Goal: Task Accomplishment & Management: Complete application form

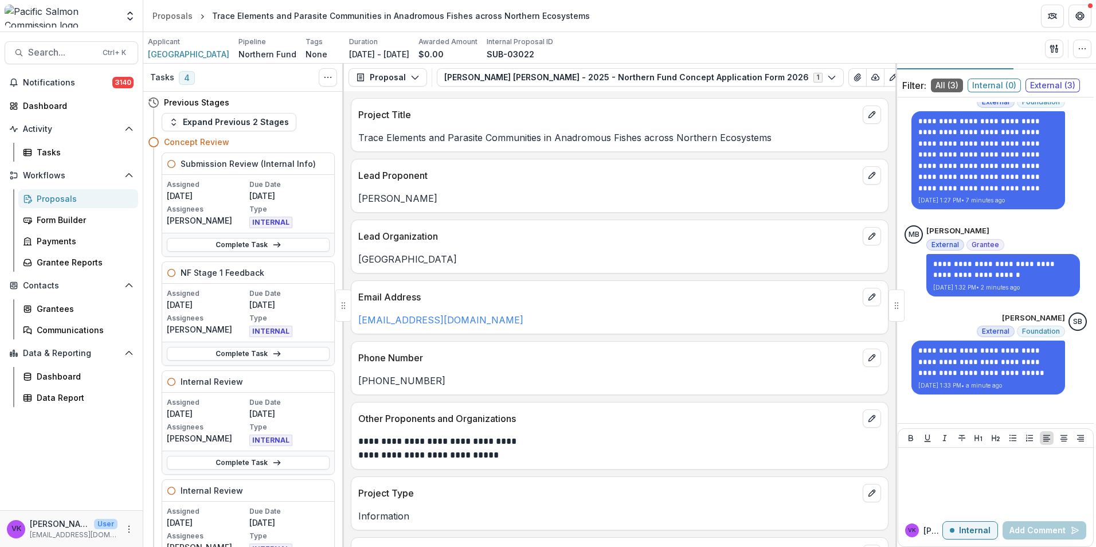
scroll to position [33, 0]
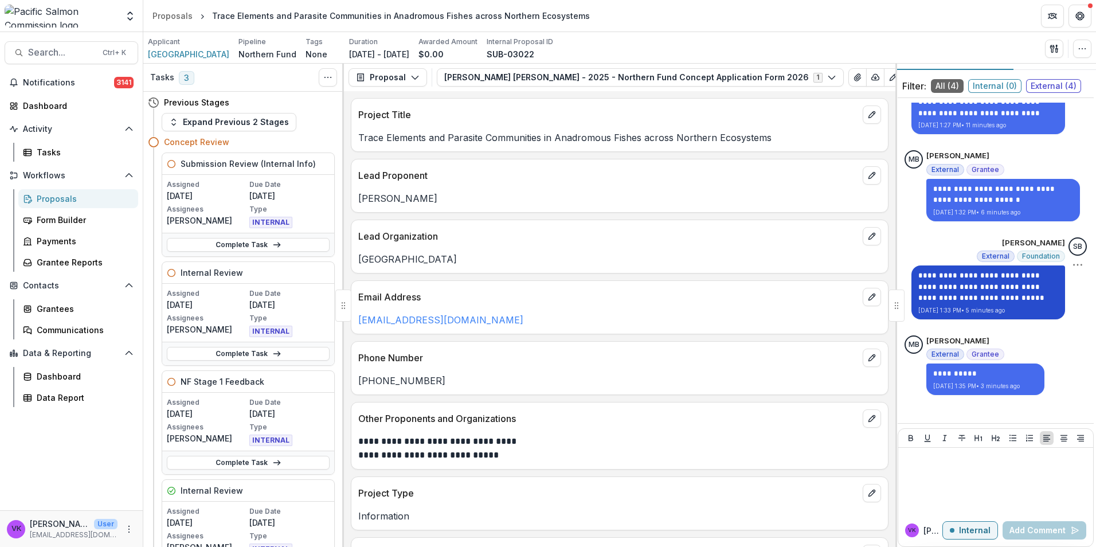
scroll to position [33, 0]
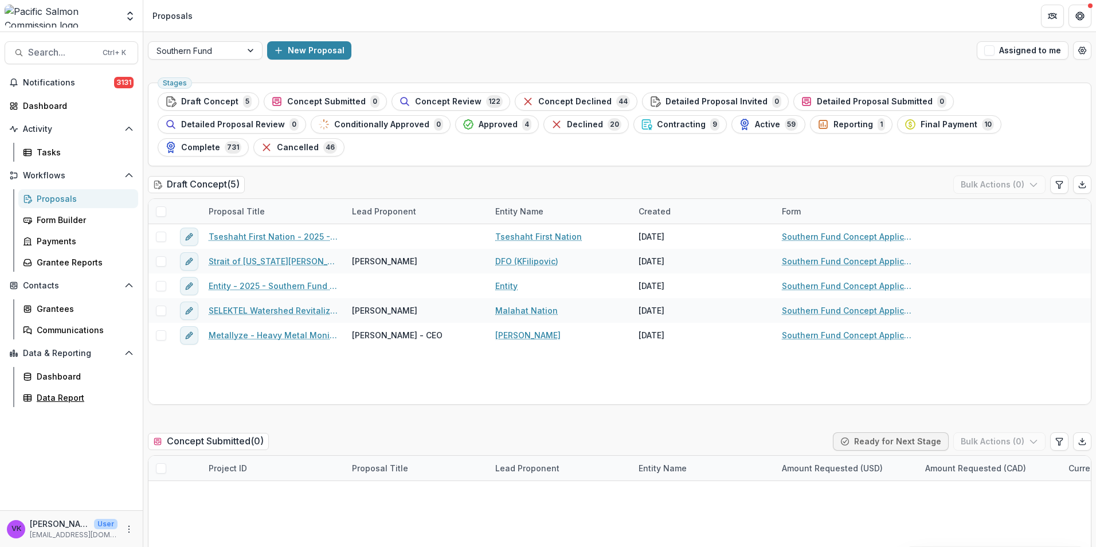
drag, startPoint x: 70, startPoint y: 395, endPoint x: 432, endPoint y: 438, distance: 364.8
click at [69, 395] on div "Data Report" at bounding box center [83, 397] width 92 height 12
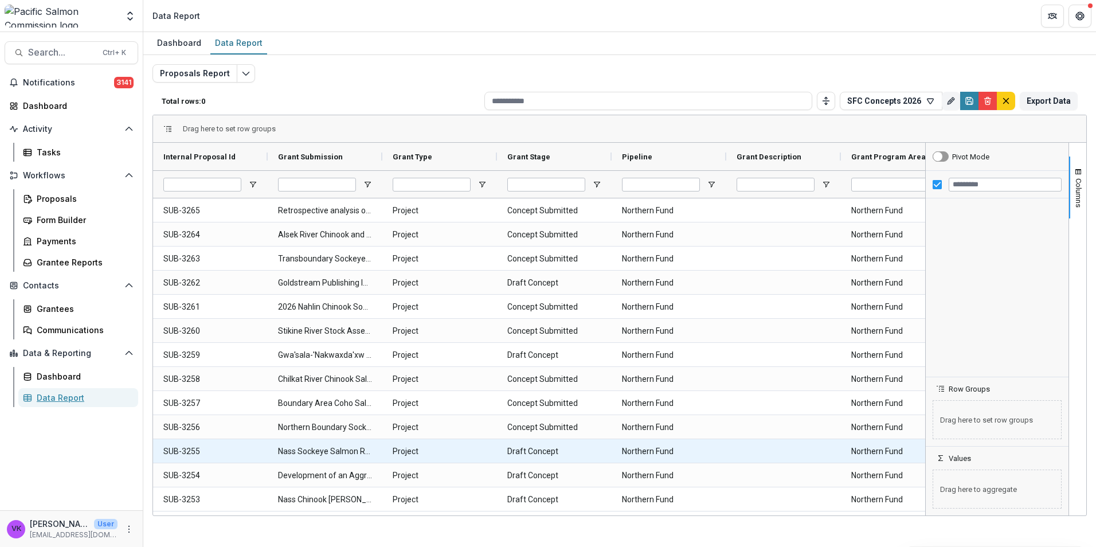
type input "**********"
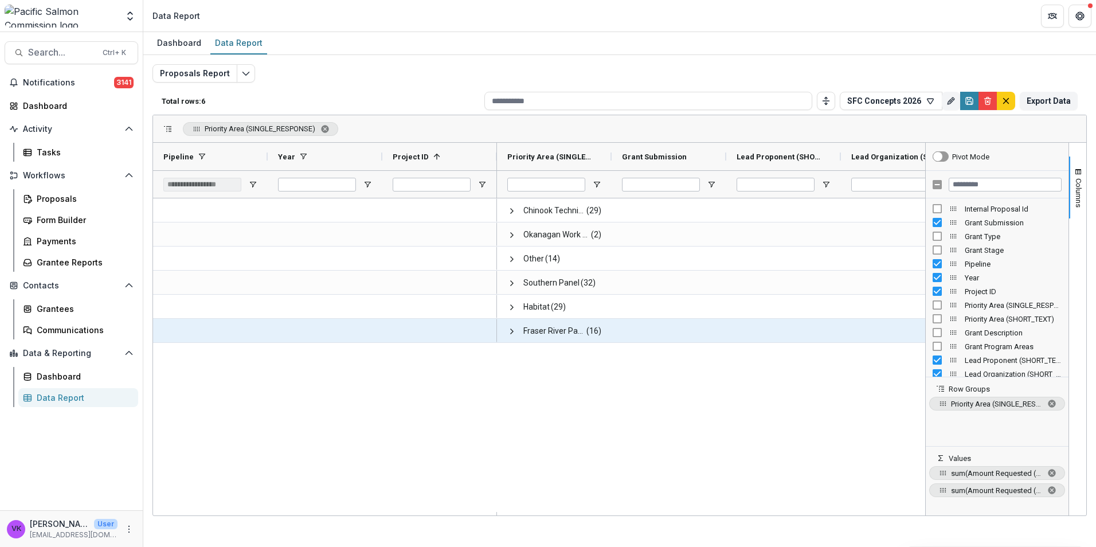
click at [513, 330] on span at bounding box center [511, 331] width 9 height 9
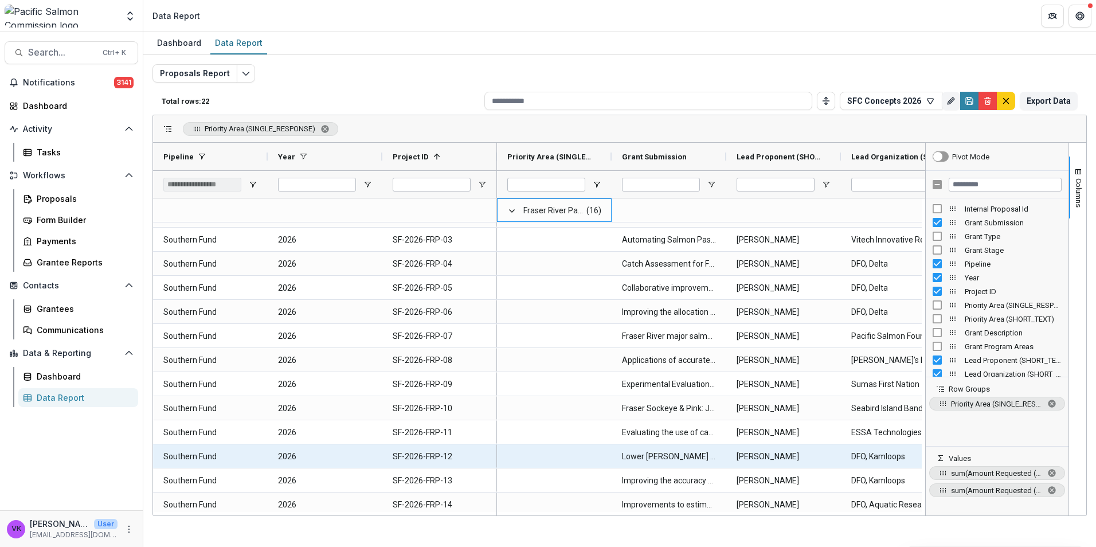
scroll to position [216, 0]
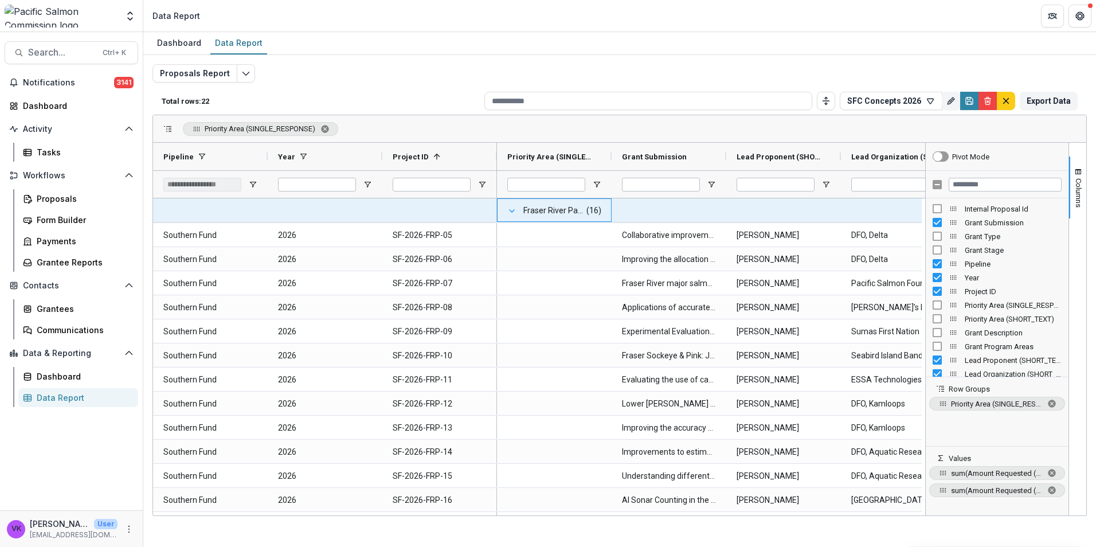
click at [509, 211] on span at bounding box center [511, 210] width 9 height 9
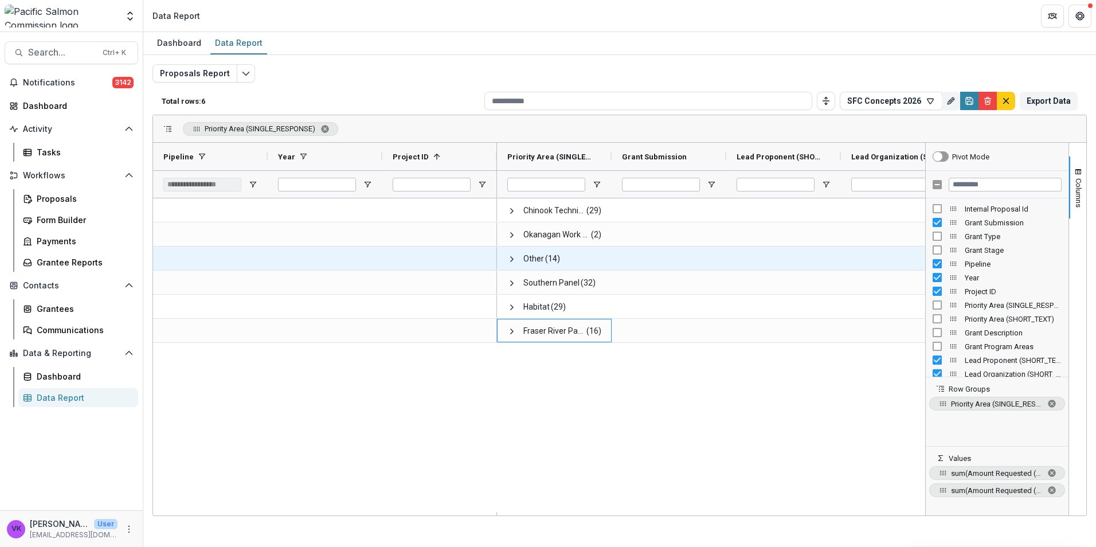
click at [528, 257] on span "Other" at bounding box center [533, 258] width 21 height 23
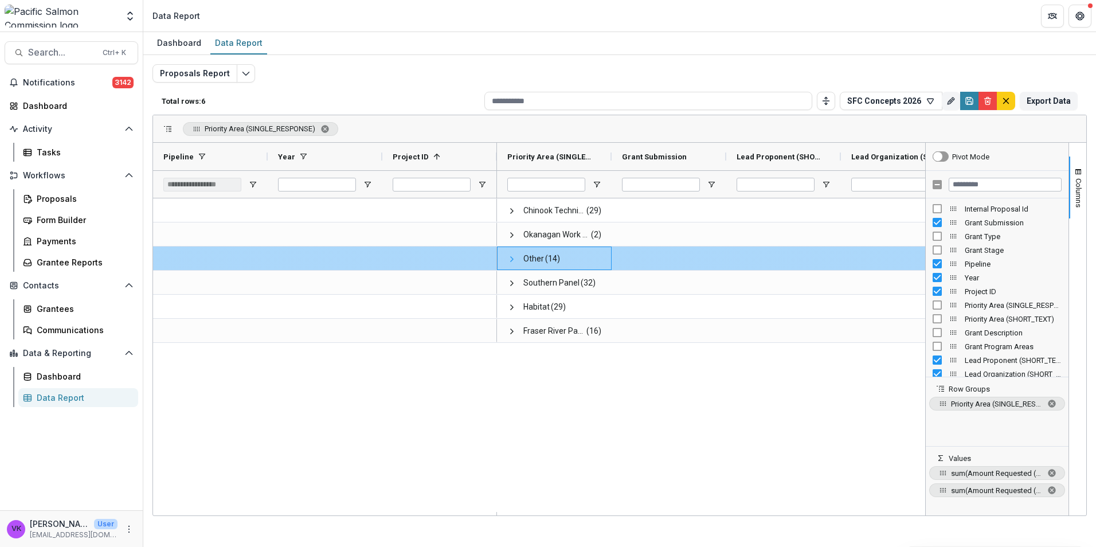
click at [511, 258] on span at bounding box center [511, 258] width 9 height 9
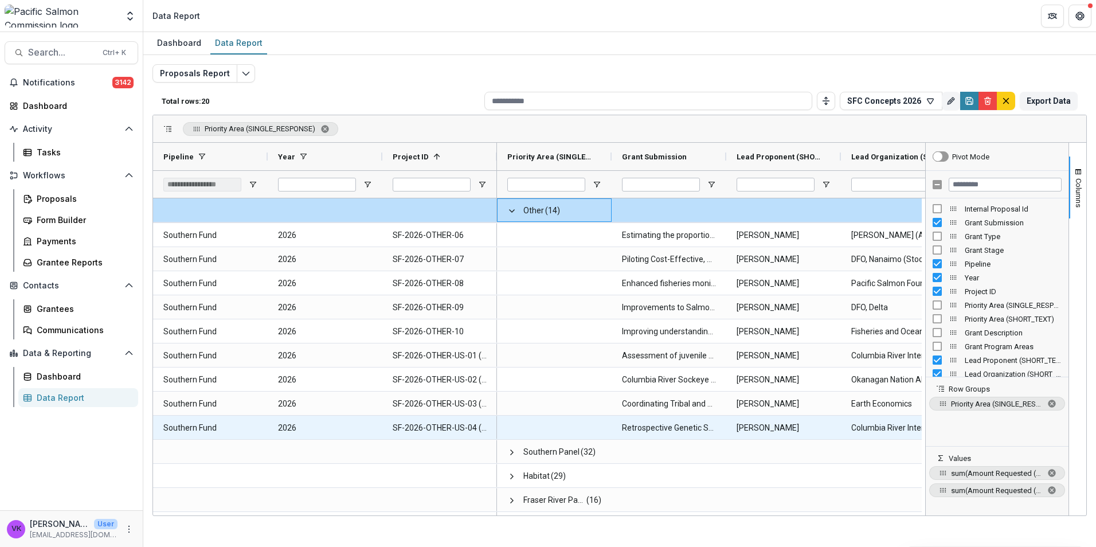
click at [425, 425] on ID-1171 "SF-2026-OTHER-US-04 (TO BE CHANGED)" at bounding box center [440, 427] width 94 height 23
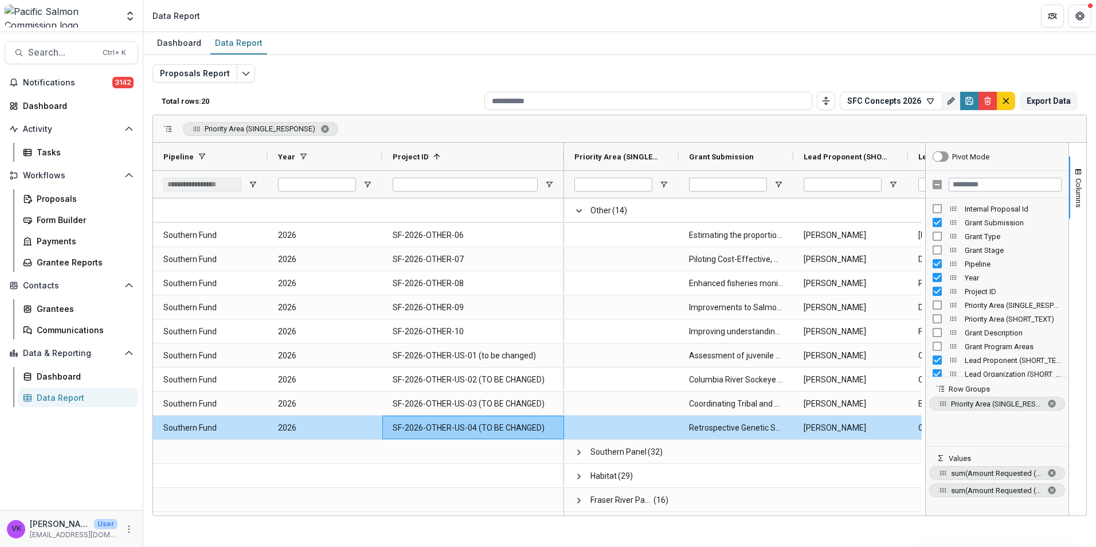
drag, startPoint x: 495, startPoint y: 162, endPoint x: 562, endPoint y: 178, distance: 69.0
click at [562, 178] on div "Pipeline Year Project ID 1" at bounding box center [358, 170] width 411 height 55
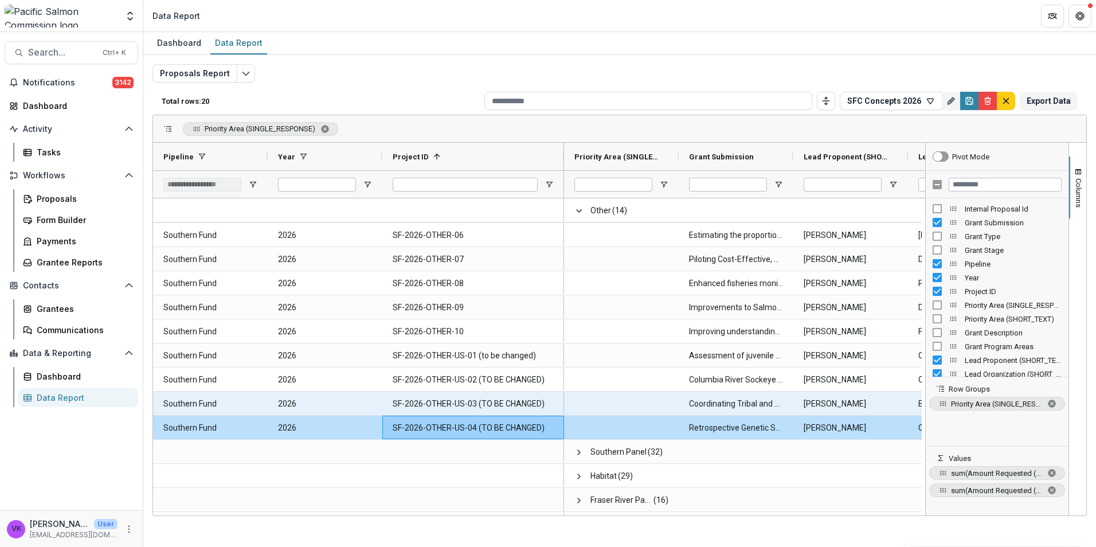
scroll to position [151, 0]
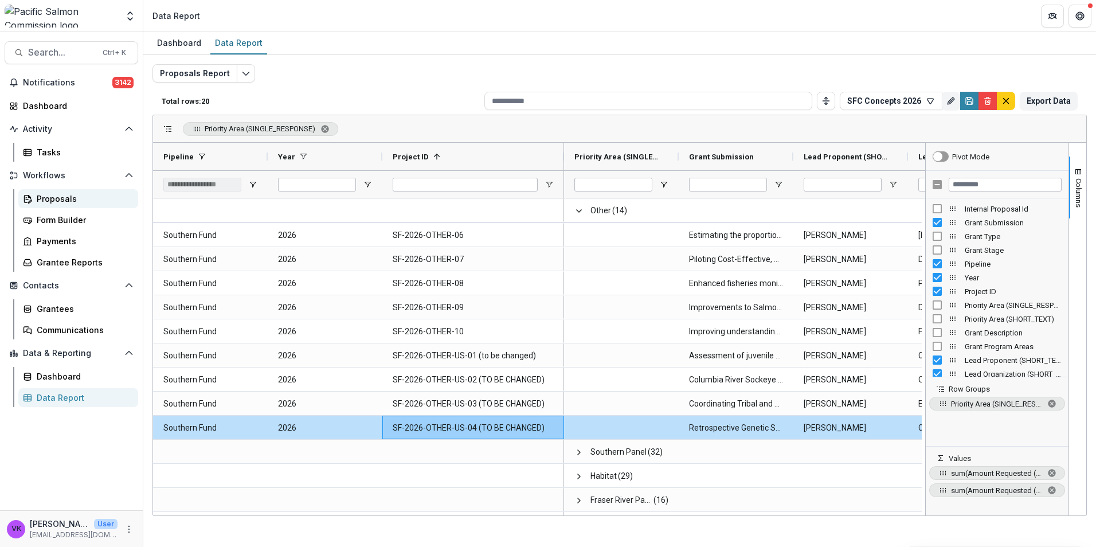
click at [60, 197] on div "Proposals" at bounding box center [83, 199] width 92 height 12
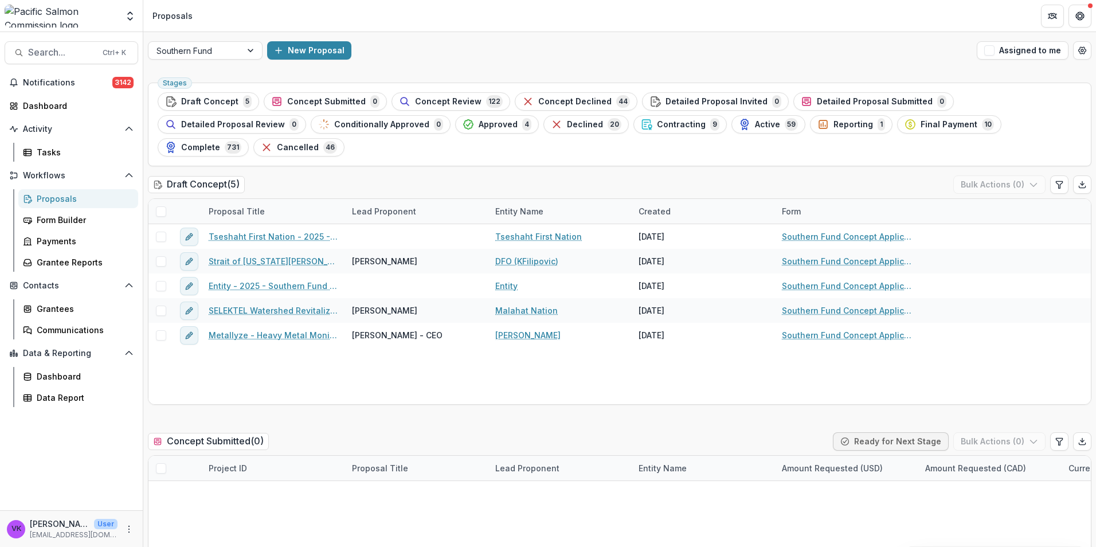
drag, startPoint x: 460, startPoint y: 101, endPoint x: 553, endPoint y: 148, distance: 104.1
click at [461, 101] on span "Concept Review" at bounding box center [448, 102] width 66 height 10
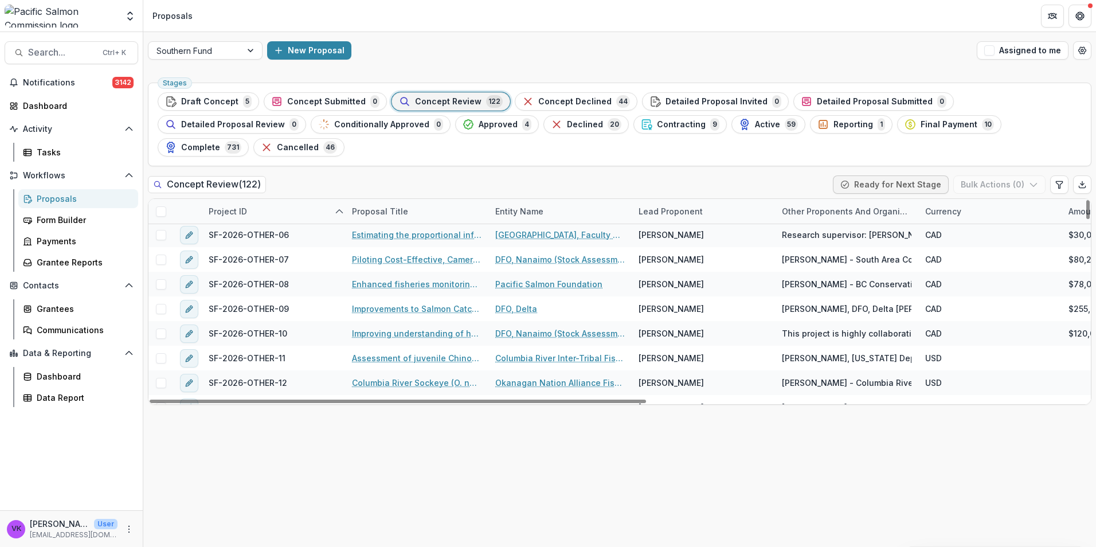
scroll to position [2121, 0]
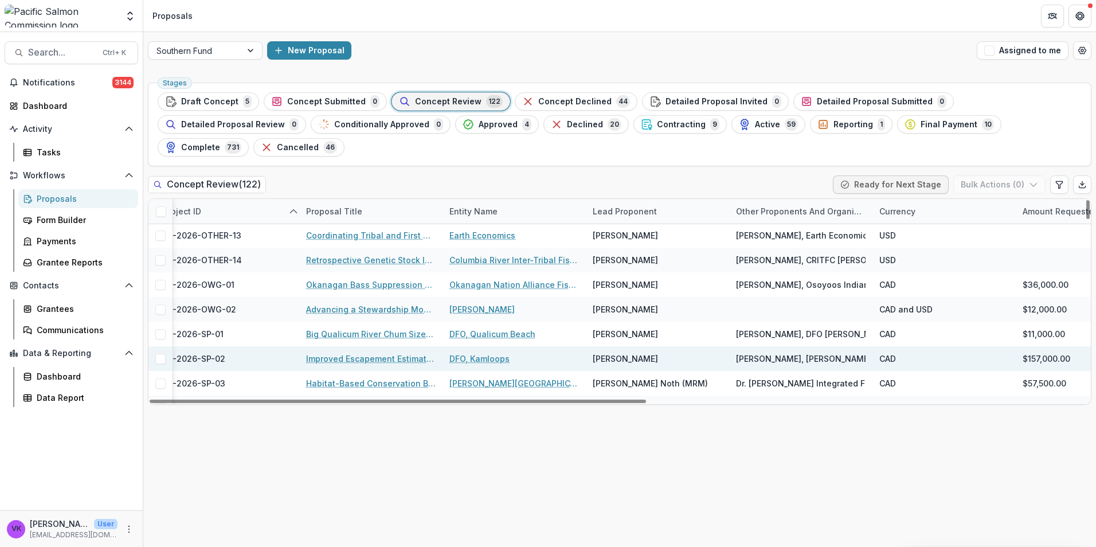
drag, startPoint x: 637, startPoint y: 374, endPoint x: 667, endPoint y: 339, distance: 45.1
click at [646, 399] on div at bounding box center [398, 400] width 496 height 3
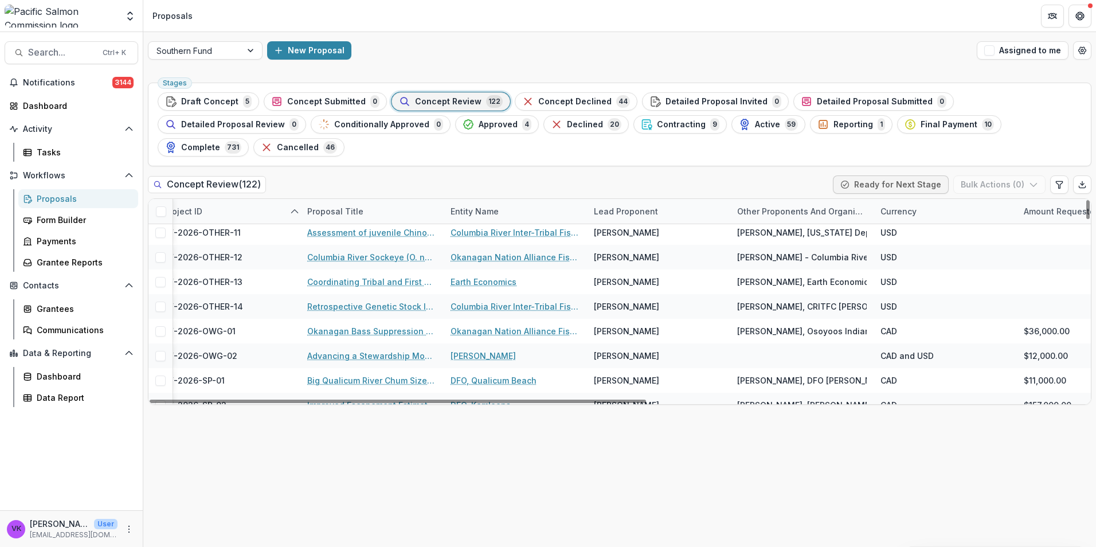
scroll to position [1949, 45]
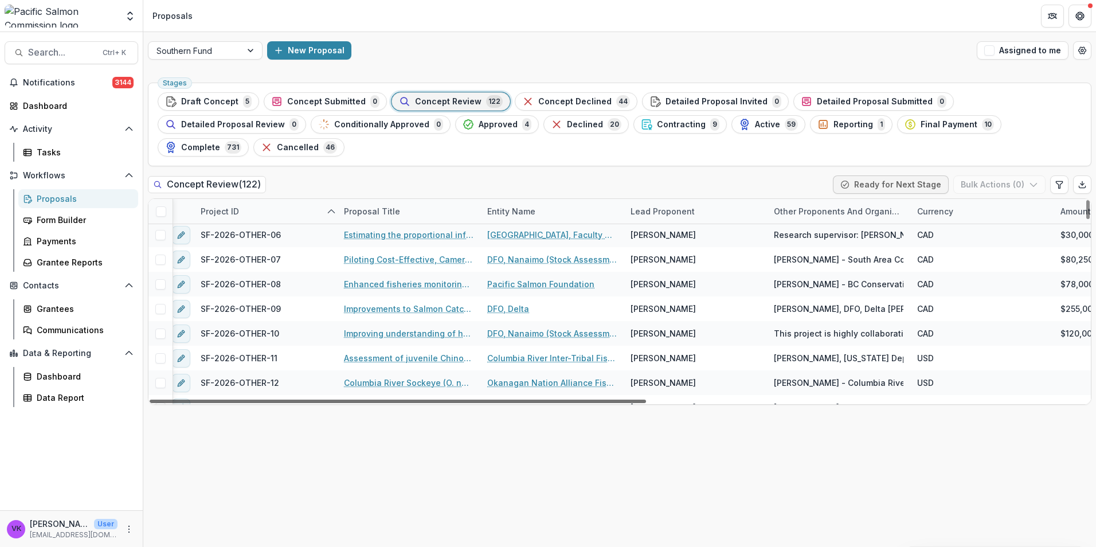
drag, startPoint x: 611, startPoint y: 377, endPoint x: 589, endPoint y: 379, distance: 22.4
click at [591, 399] on div at bounding box center [398, 400] width 496 height 3
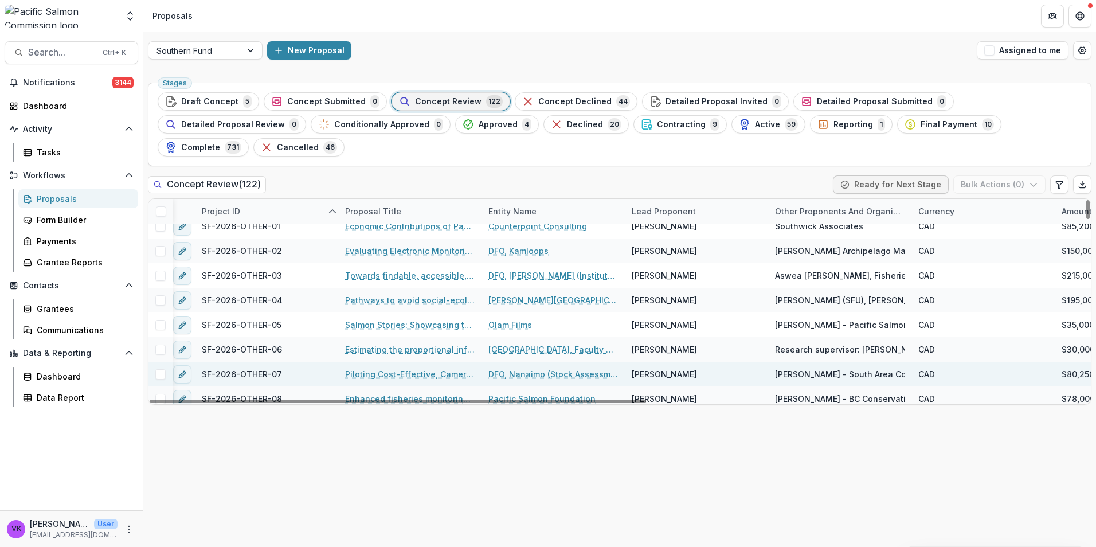
scroll to position [1891, 7]
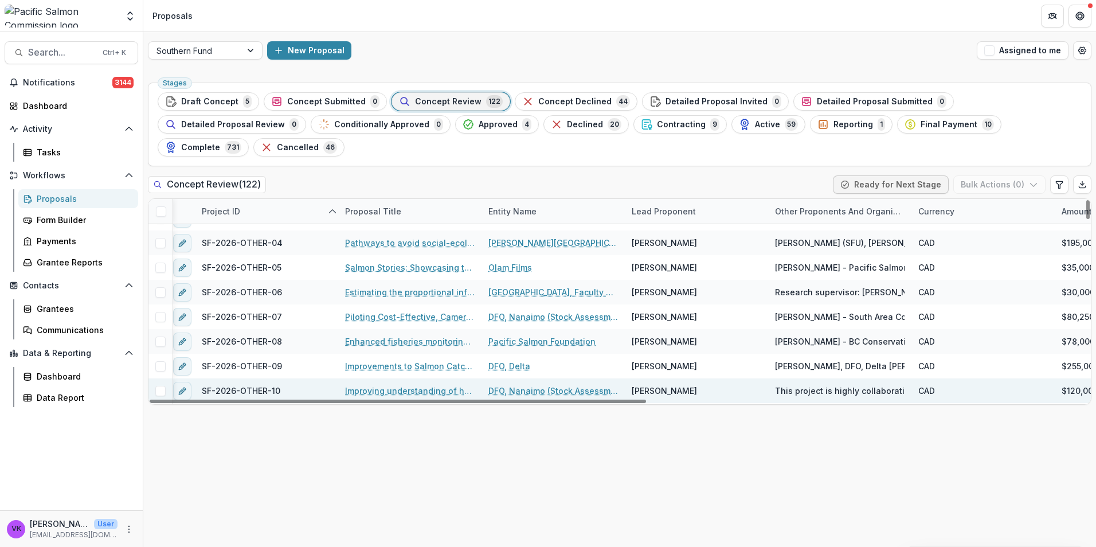
drag, startPoint x: 378, startPoint y: 361, endPoint x: 578, endPoint y: 395, distance: 203.0
click at [378, 378] on div "Improving understanding of how diet and growth may limit the health of juvenile…" at bounding box center [409, 390] width 143 height 25
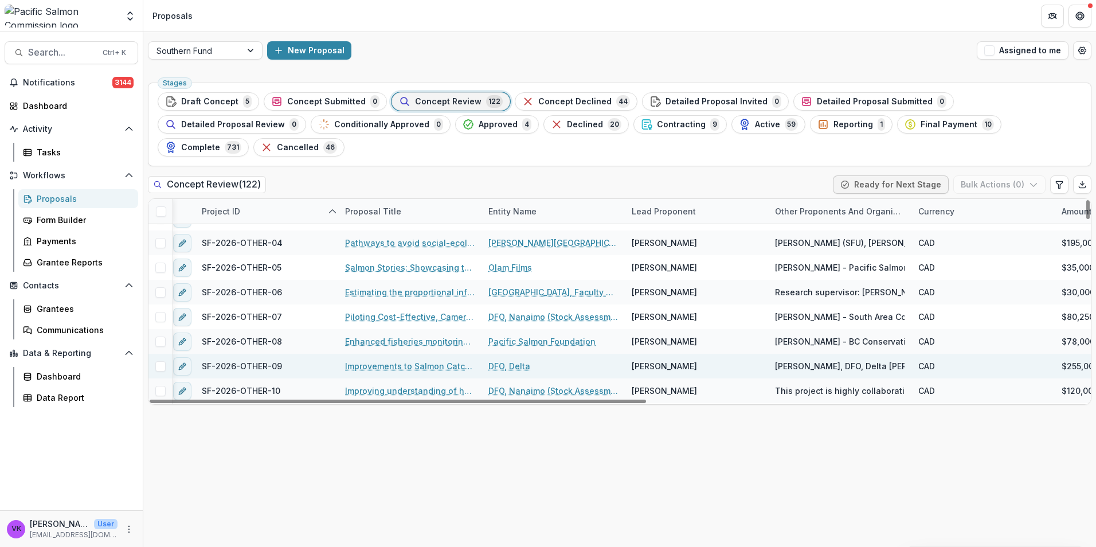
click at [331, 354] on div "SF-2026-OTHER-09" at bounding box center [266, 366] width 143 height 25
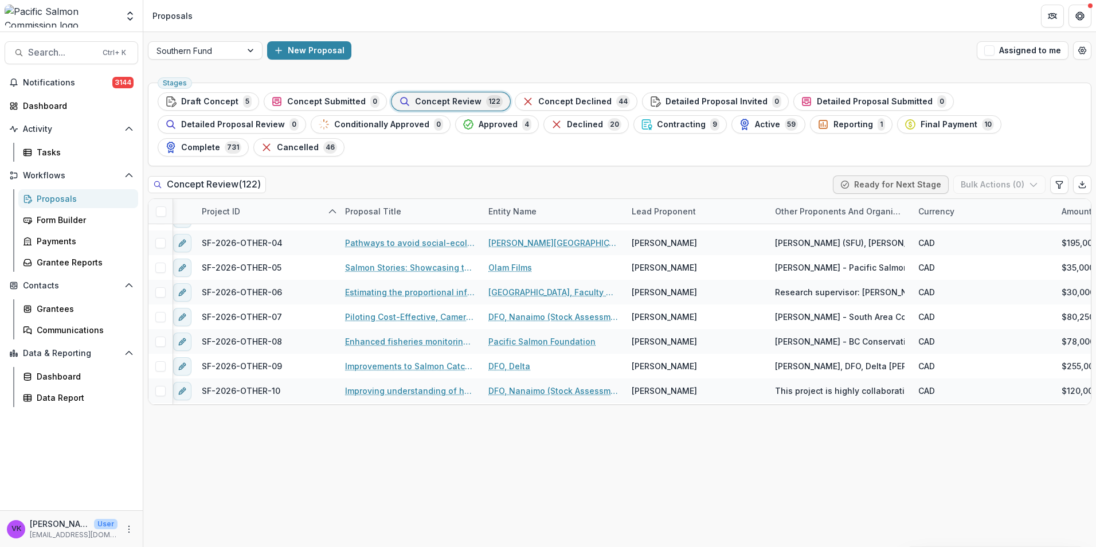
click at [404, 414] on div "Stages Draft Concept 5 Concept Submitted 0 Concept Review 122 Concept Declined …" at bounding box center [619, 312] width 953 height 469
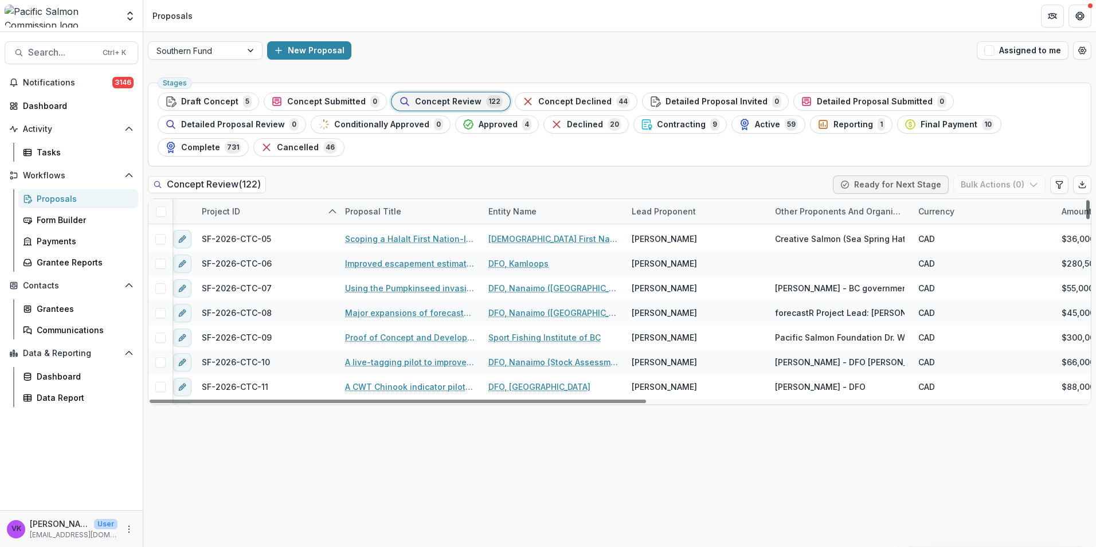
scroll to position [87, 7]
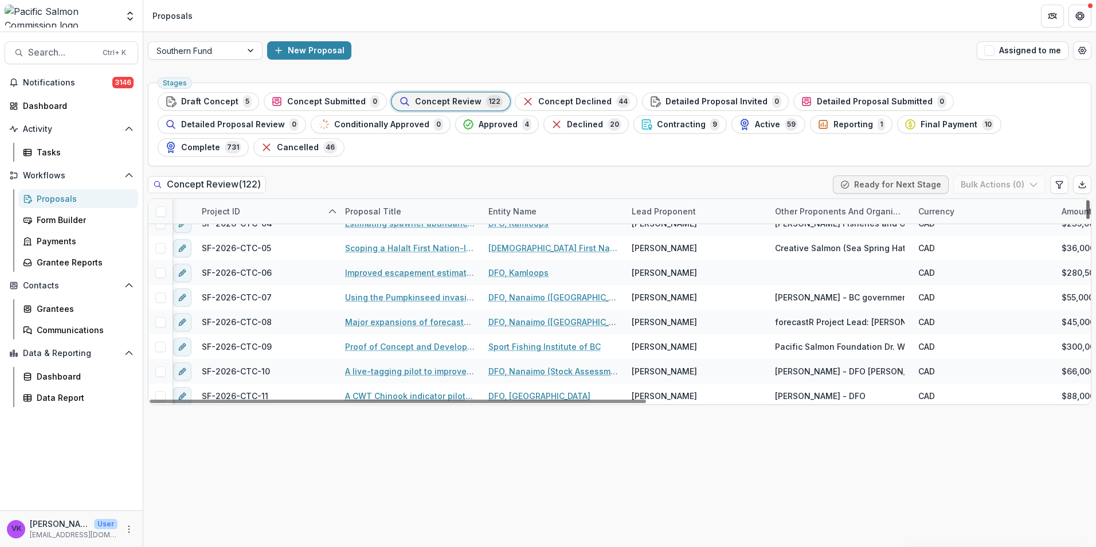
click at [1089, 200] on div at bounding box center [1087, 209] width 3 height 19
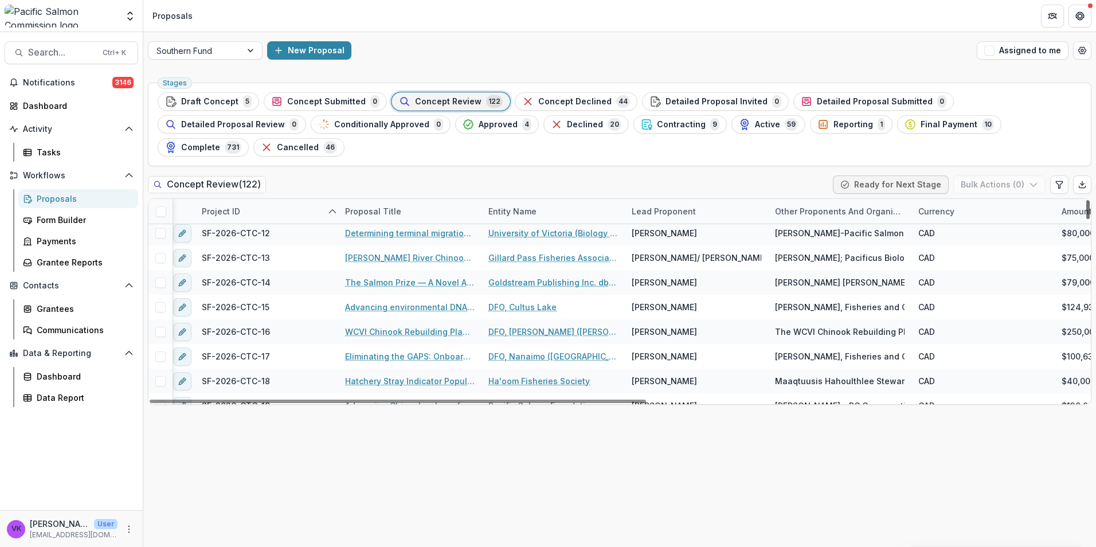
scroll to position [256, 7]
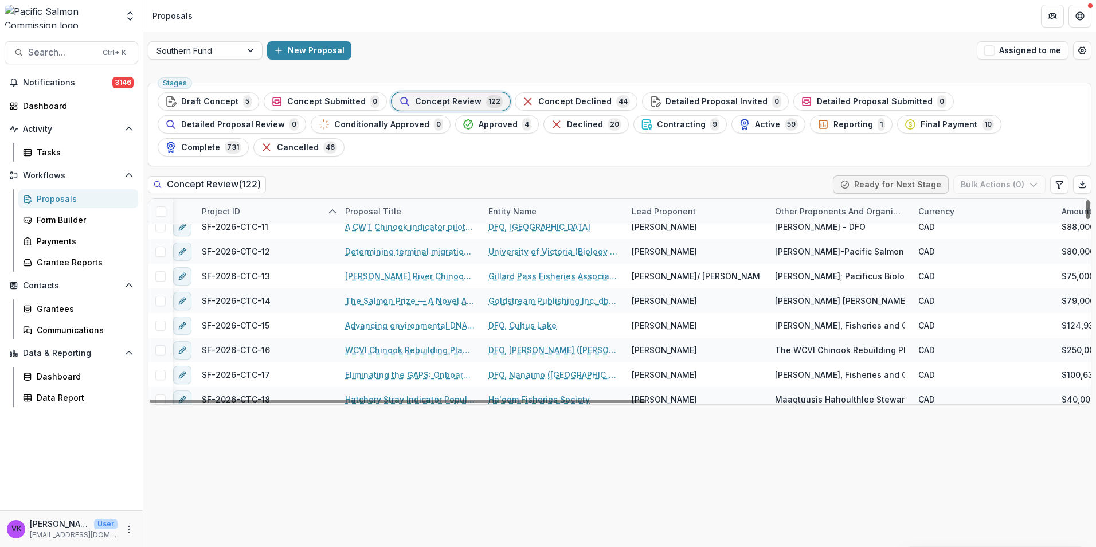
click at [1088, 206] on div at bounding box center [1087, 209] width 3 height 19
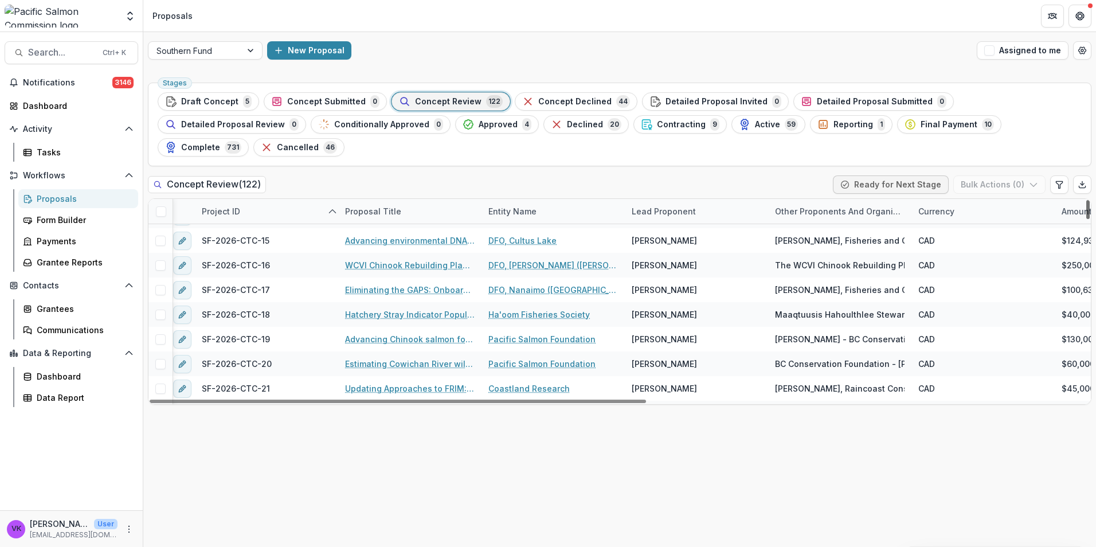
scroll to position [350, 7]
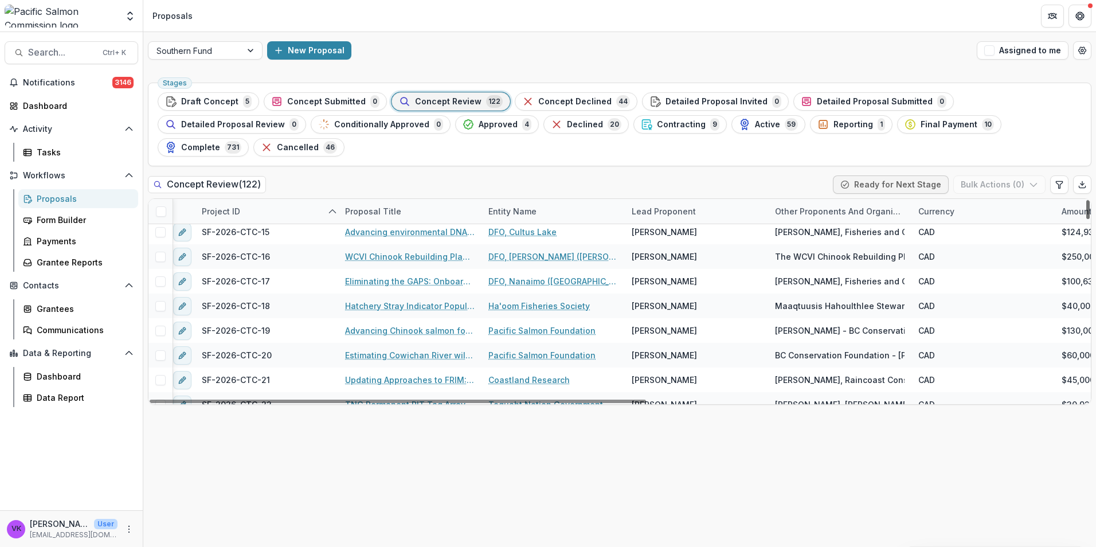
click at [1087, 210] on div at bounding box center [1087, 209] width 3 height 19
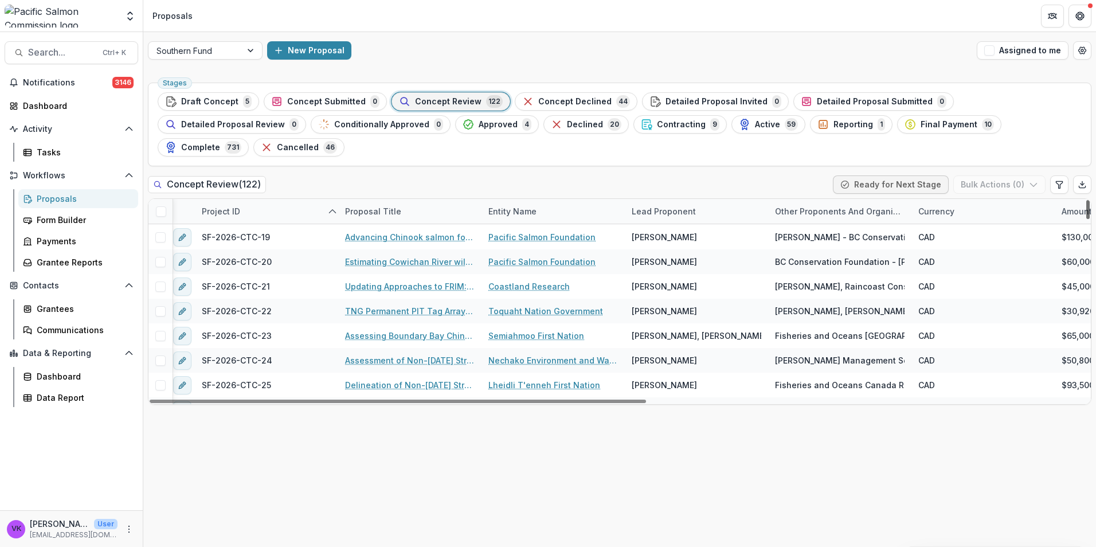
scroll to position [452, 7]
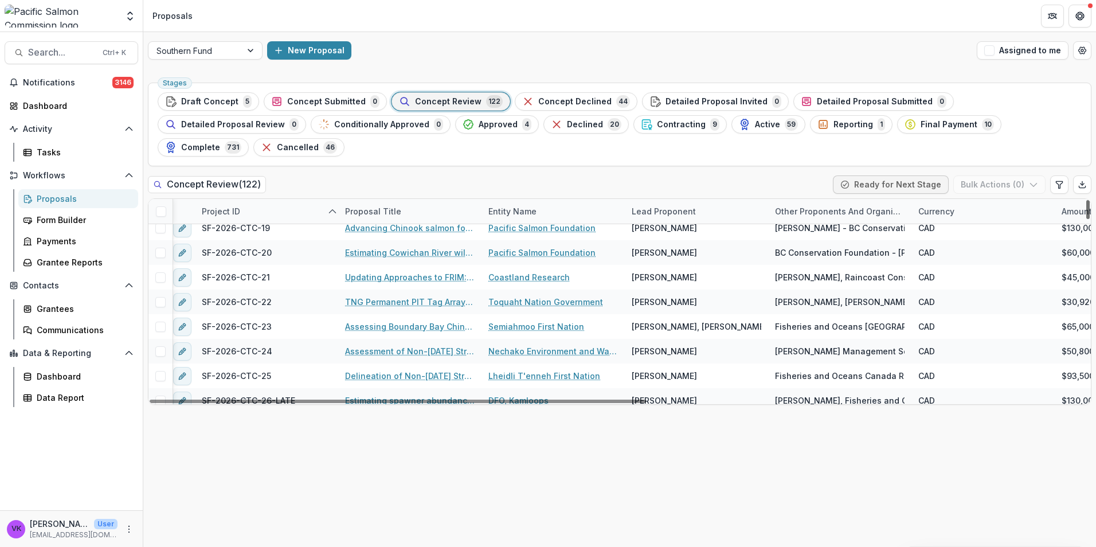
click at [1087, 216] on div at bounding box center [1087, 209] width 3 height 19
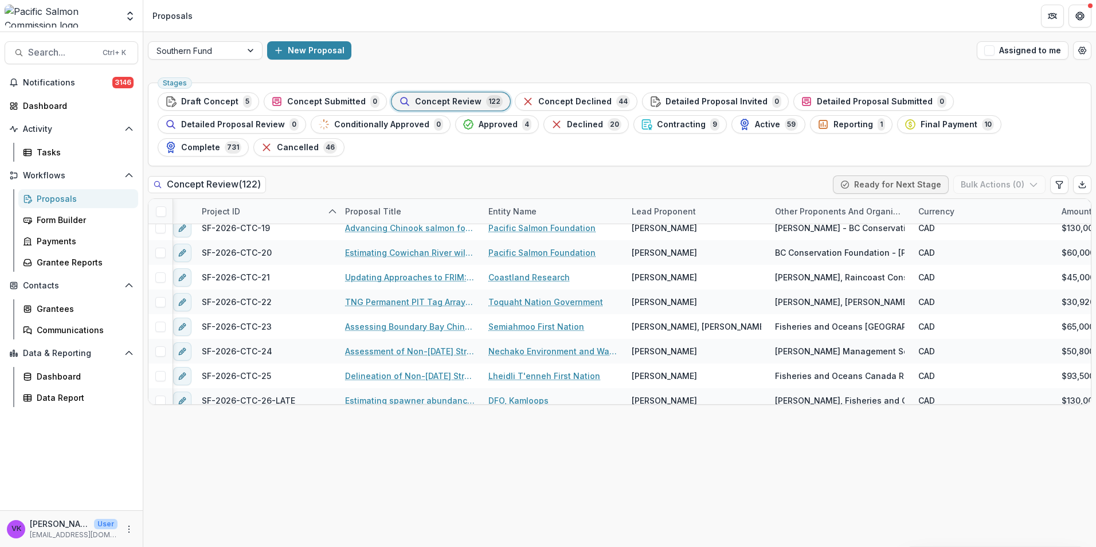
click at [60, 199] on div "Proposals" at bounding box center [83, 199] width 92 height 12
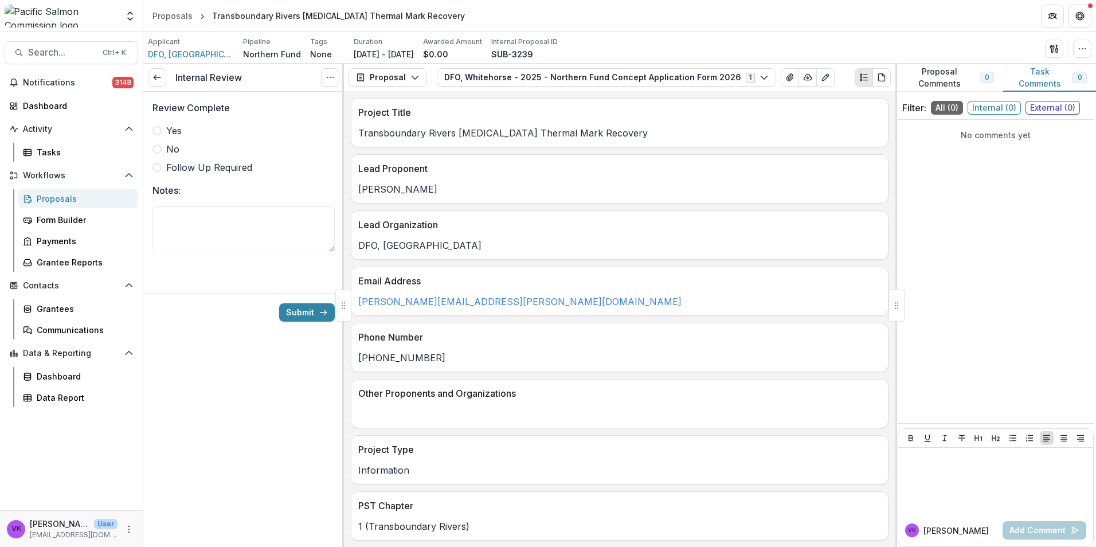
click at [161, 128] on label "Yes" at bounding box center [243, 131] width 182 height 14
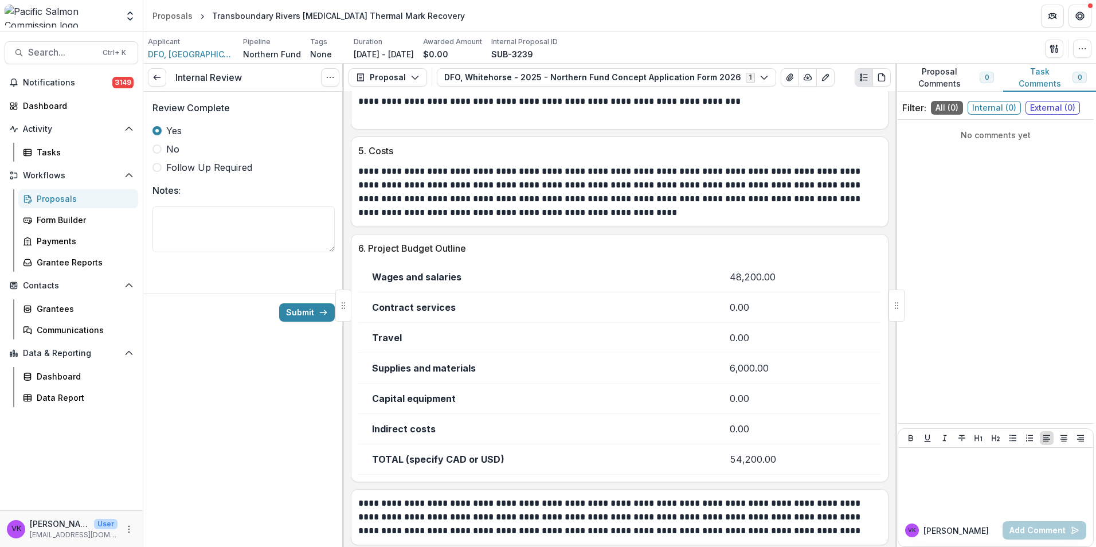
scroll to position [1737, 0]
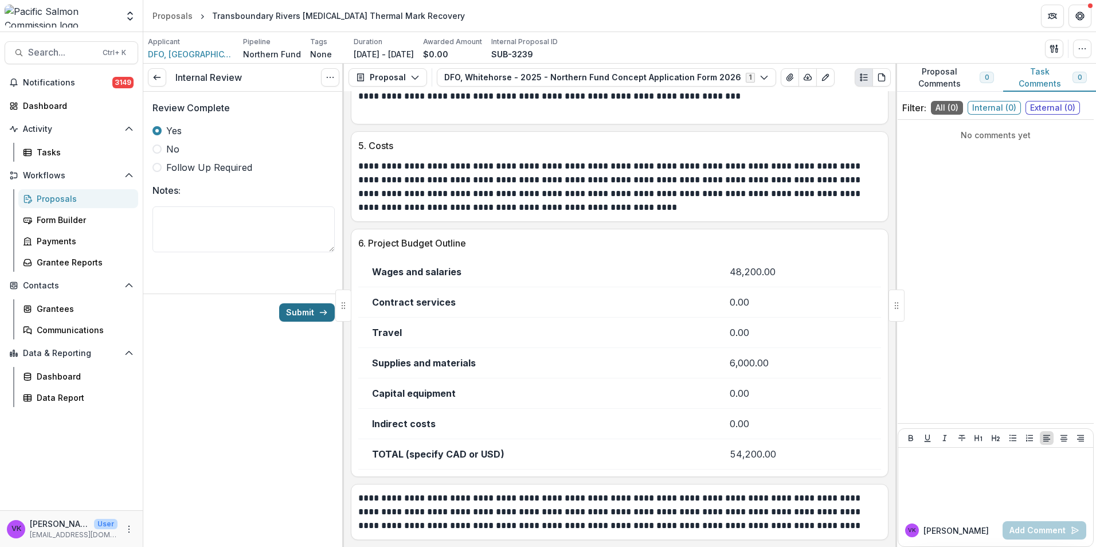
click at [300, 308] on button "Submit" at bounding box center [307, 312] width 56 height 18
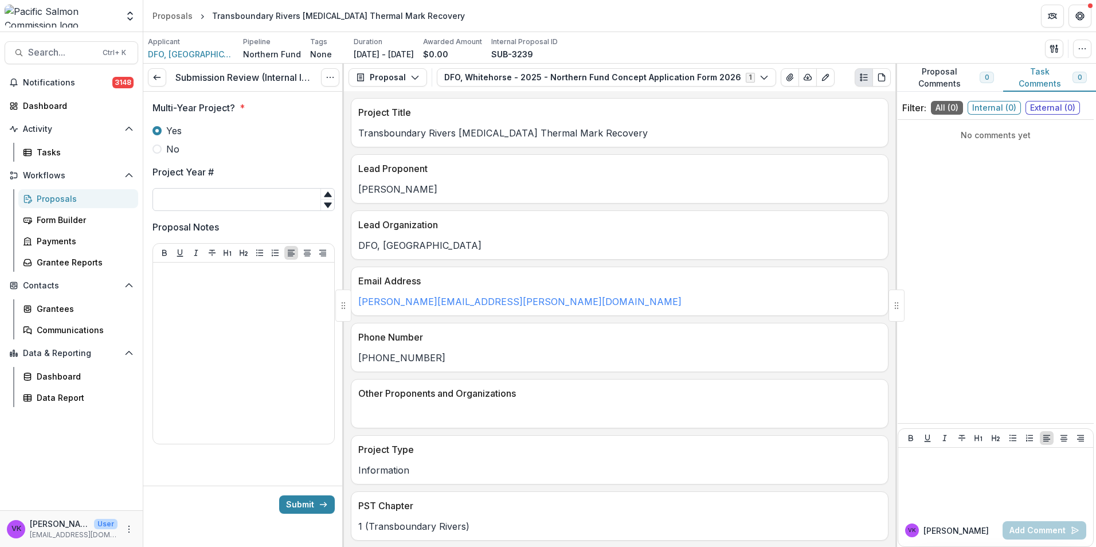
click at [232, 195] on input "Project Year #" at bounding box center [243, 199] width 182 height 23
type input "*"
click at [309, 500] on button "Submit" at bounding box center [307, 504] width 56 height 18
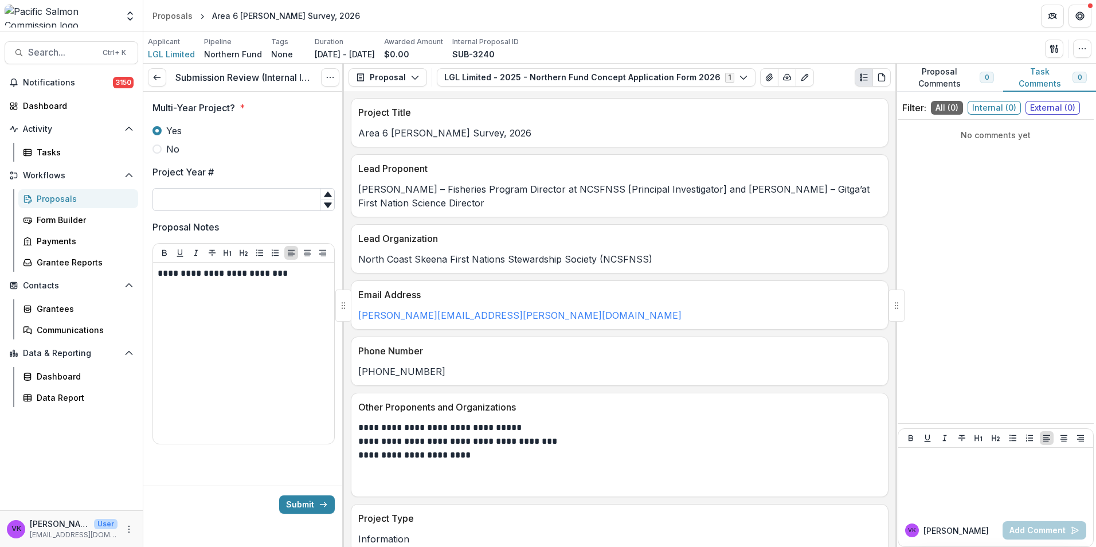
click at [222, 199] on input "Project Year #" at bounding box center [243, 199] width 182 height 23
type input "*"
click at [261, 350] on div "**********" at bounding box center [244, 353] width 172 height 172
click at [301, 499] on button "Submit" at bounding box center [307, 504] width 56 height 18
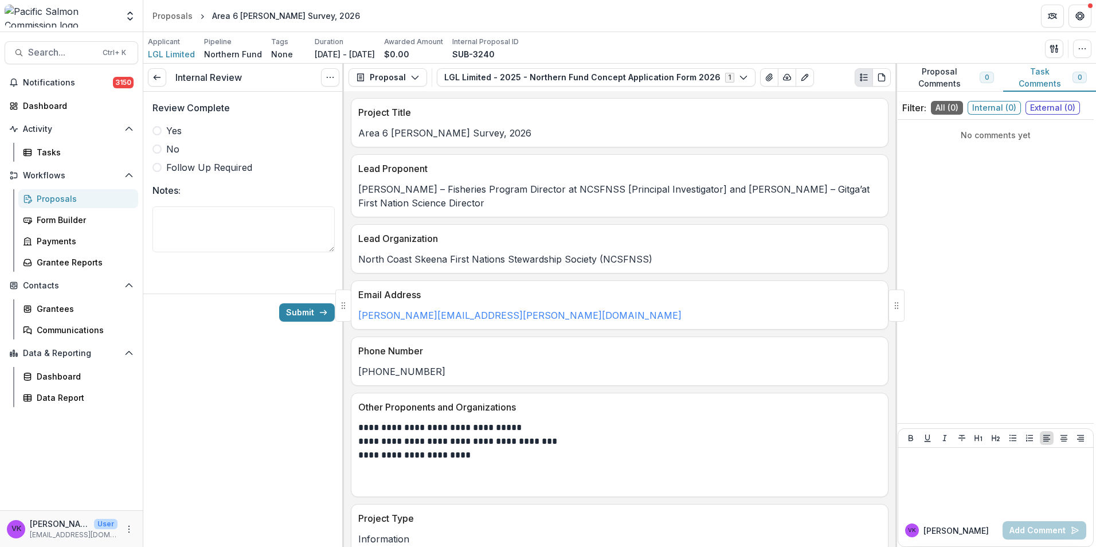
drag, startPoint x: 151, startPoint y: 129, endPoint x: 184, endPoint y: 136, distance: 33.5
click at [152, 129] on div "Review Complete Yes No Follow Up Required Notes:" at bounding box center [243, 183] width 201 height 183
drag, startPoint x: 163, startPoint y: 134, endPoint x: 174, endPoint y: 138, distance: 11.8
click at [163, 133] on label "Yes" at bounding box center [243, 131] width 182 height 14
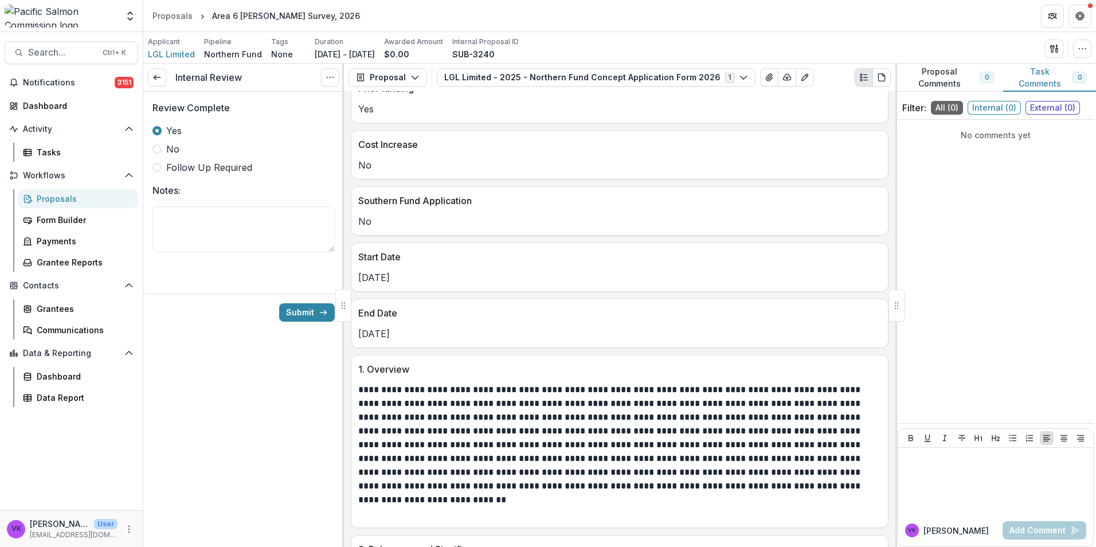
scroll to position [716, 0]
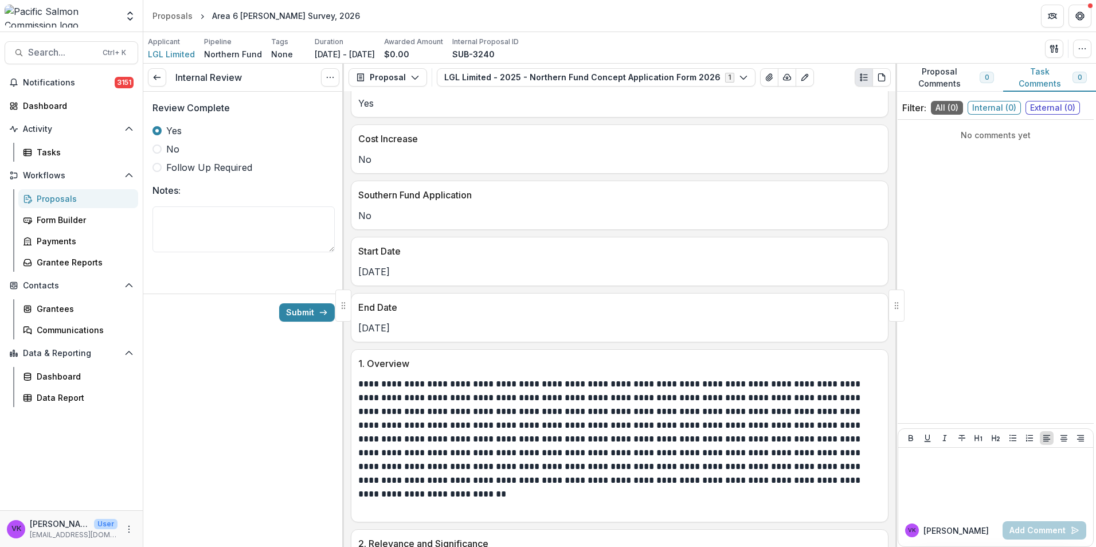
drag, startPoint x: 295, startPoint y: 310, endPoint x: 407, endPoint y: 318, distance: 112.1
click at [295, 311] on button "Submit" at bounding box center [307, 312] width 56 height 18
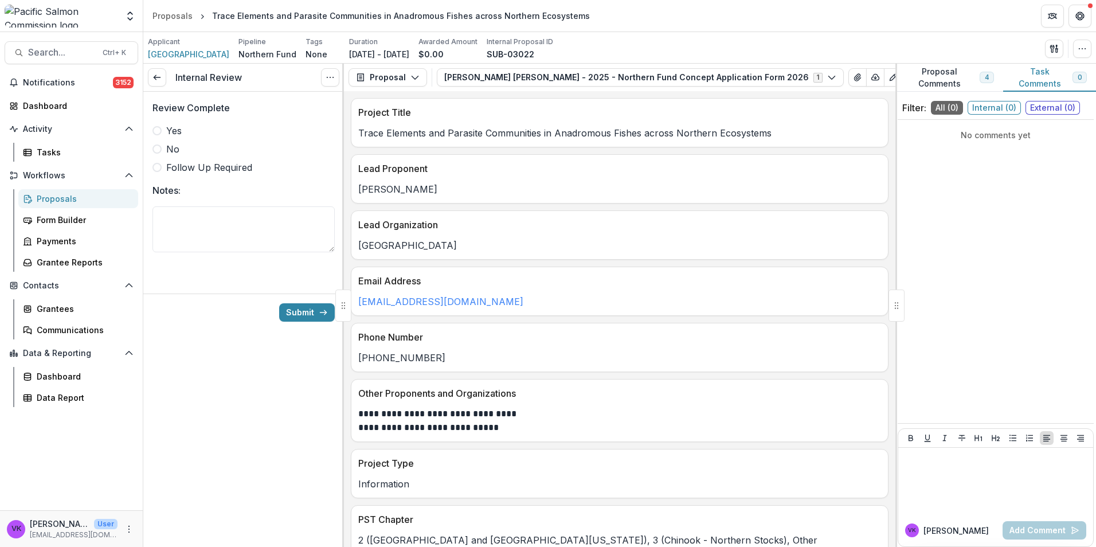
click at [156, 130] on span at bounding box center [156, 130] width 9 height 9
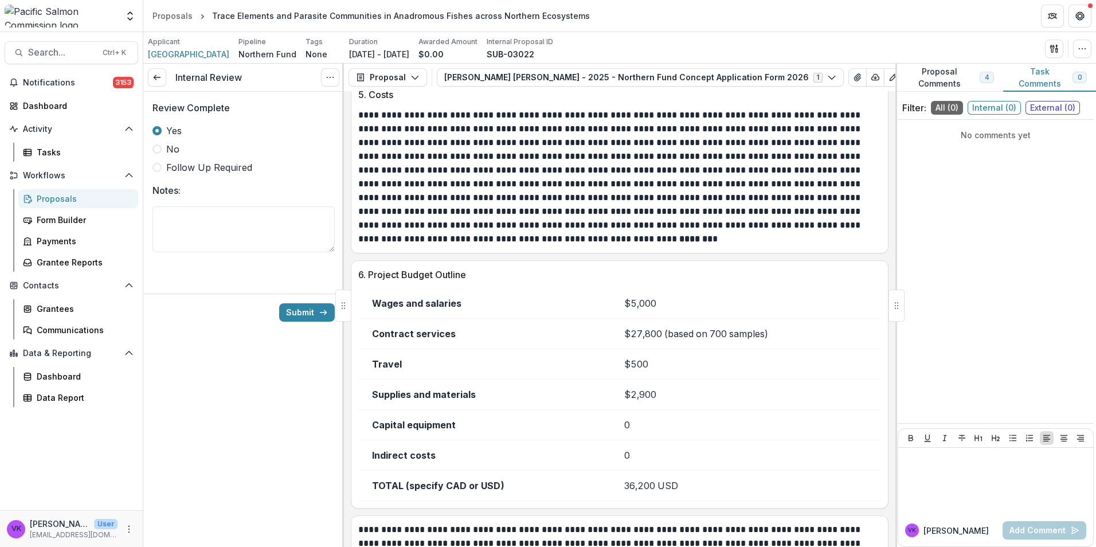
scroll to position [2003, 0]
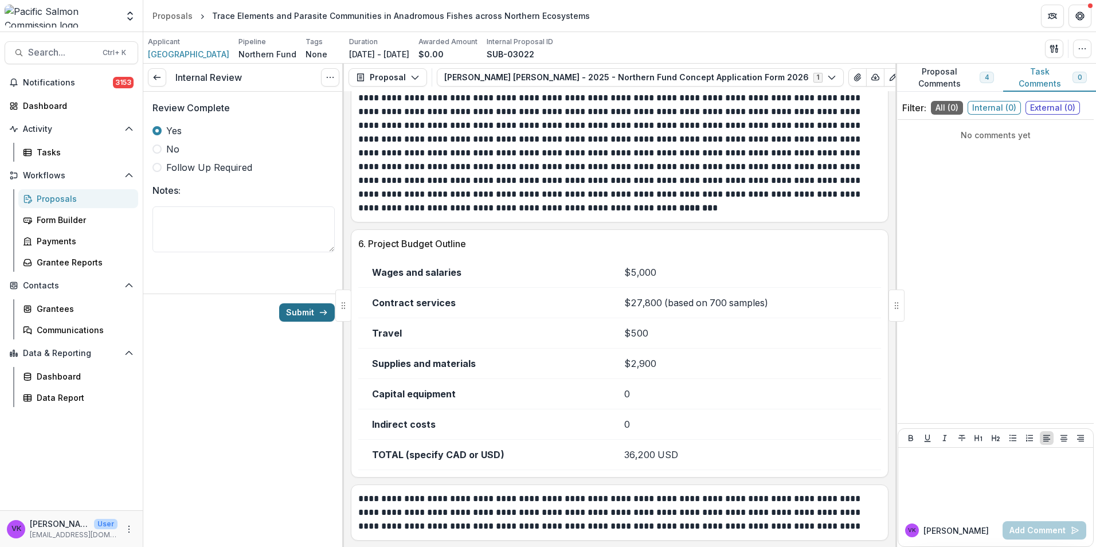
click at [307, 311] on button "Submit" at bounding box center [307, 312] width 56 height 18
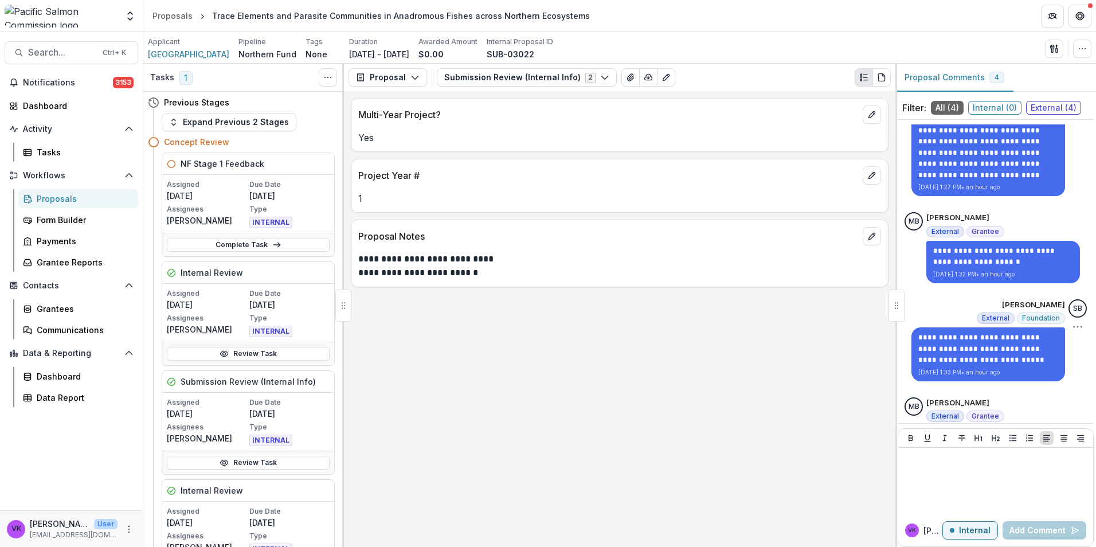
scroll to position [100, 0]
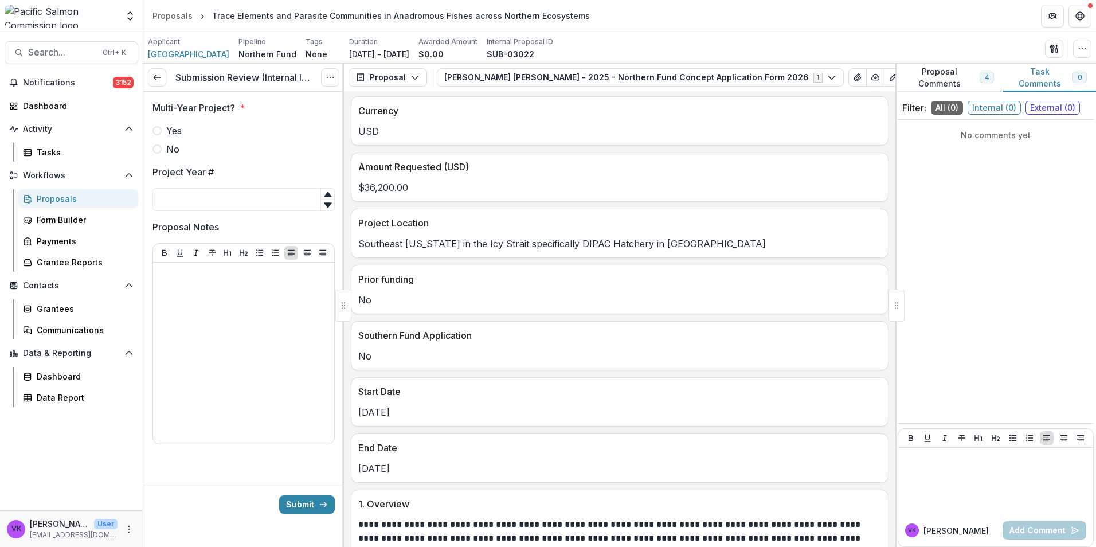
scroll to position [401, 0]
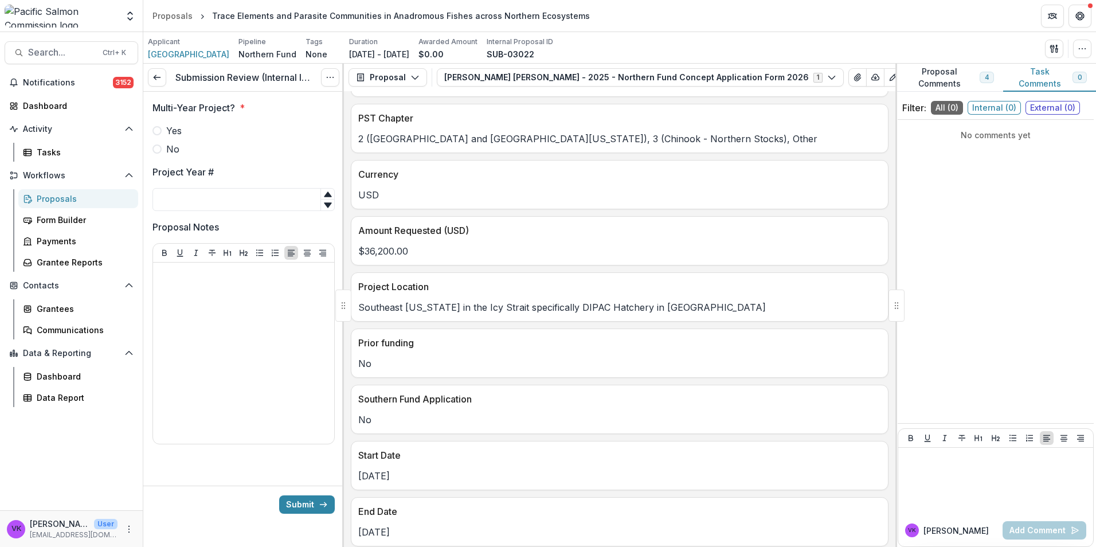
drag, startPoint x: 156, startPoint y: 148, endPoint x: 203, endPoint y: 167, distance: 50.5
click at [156, 148] on span at bounding box center [156, 148] width 9 height 9
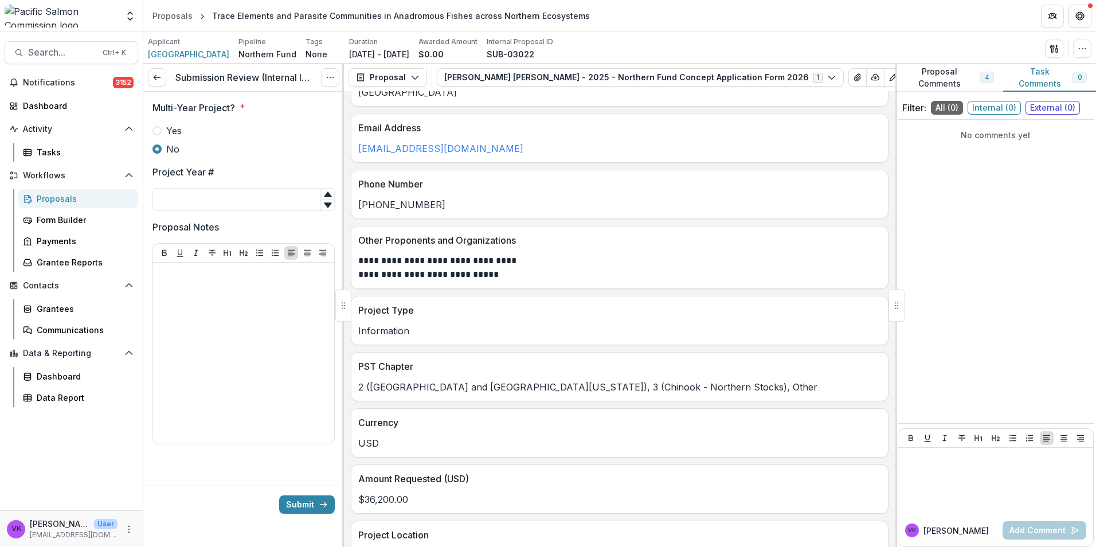
scroll to position [115, 0]
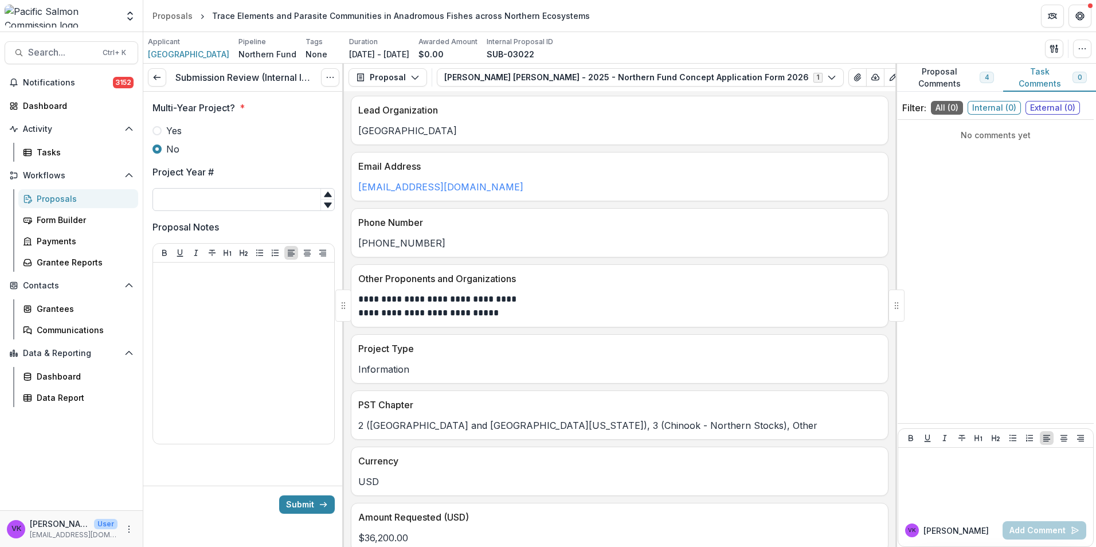
click at [247, 195] on input "Project Year #" at bounding box center [243, 199] width 182 height 23
type input "*"
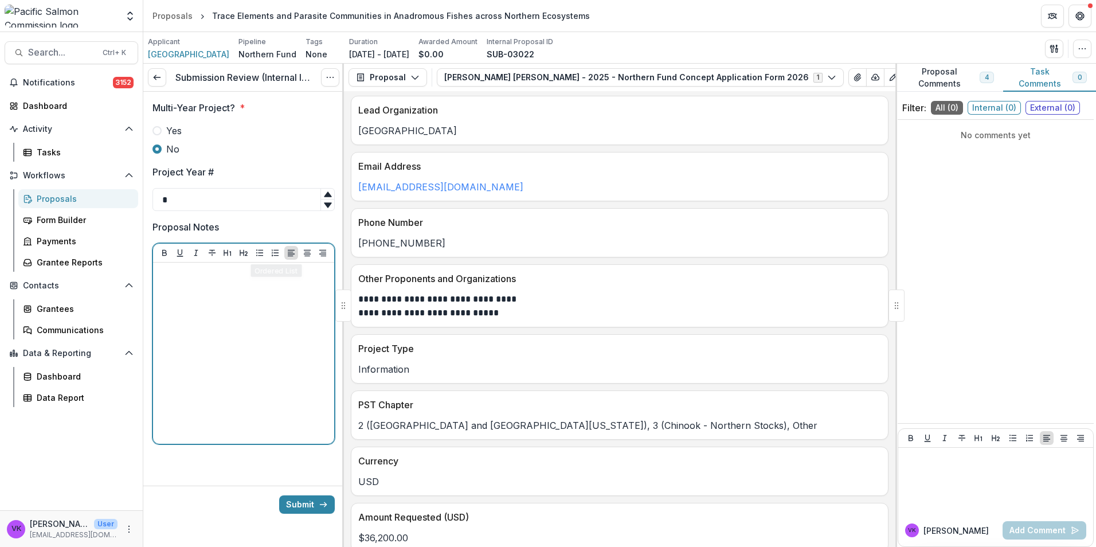
drag, startPoint x: 272, startPoint y: 275, endPoint x: 290, endPoint y: 281, distance: 19.1
click at [272, 274] on p at bounding box center [244, 273] width 172 height 13
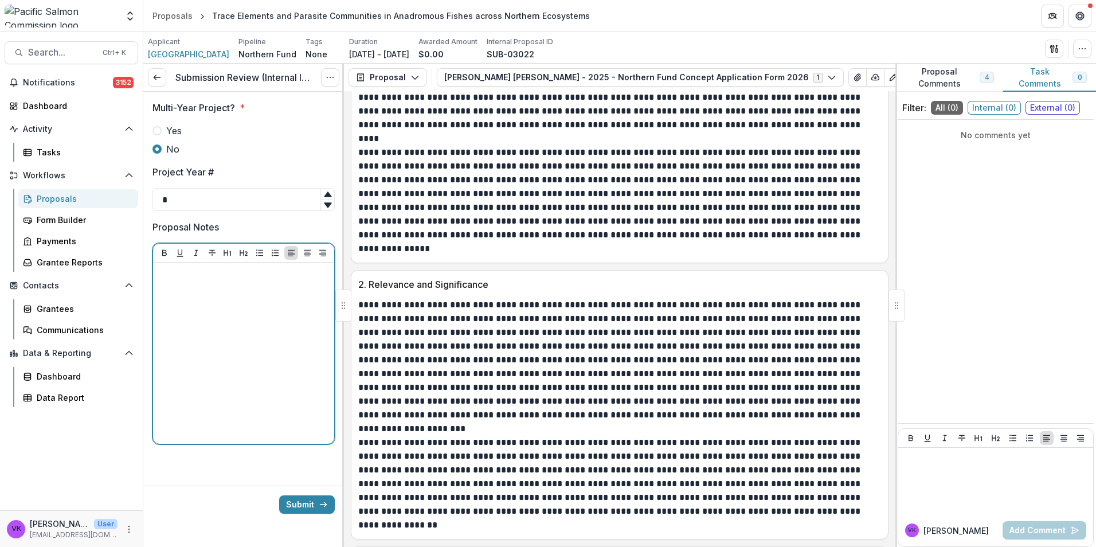
scroll to position [1032, 0]
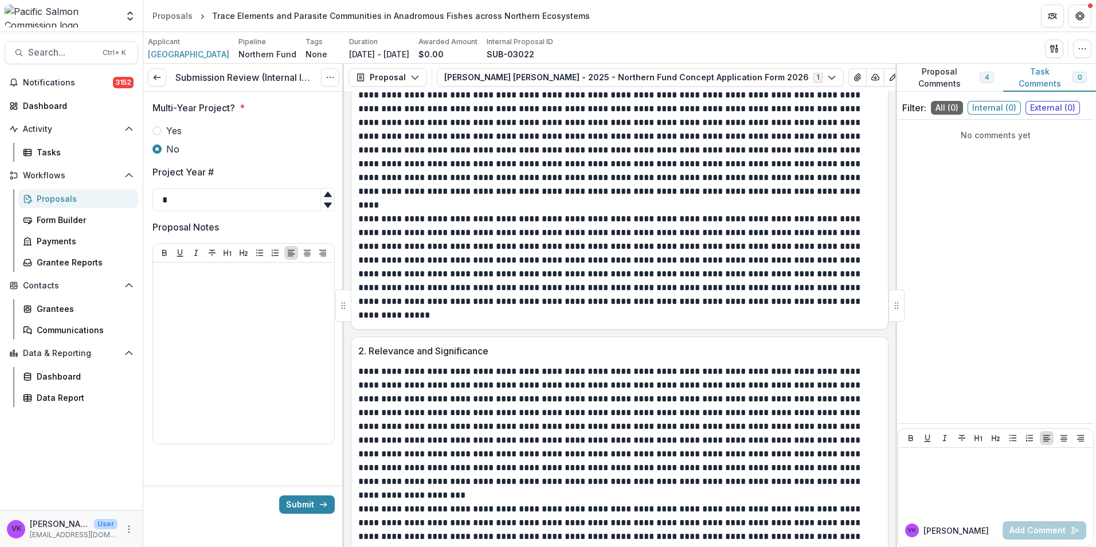
drag, startPoint x: 159, startPoint y: 128, endPoint x: 175, endPoint y: 139, distance: 19.6
click at [159, 128] on span at bounding box center [156, 130] width 9 height 9
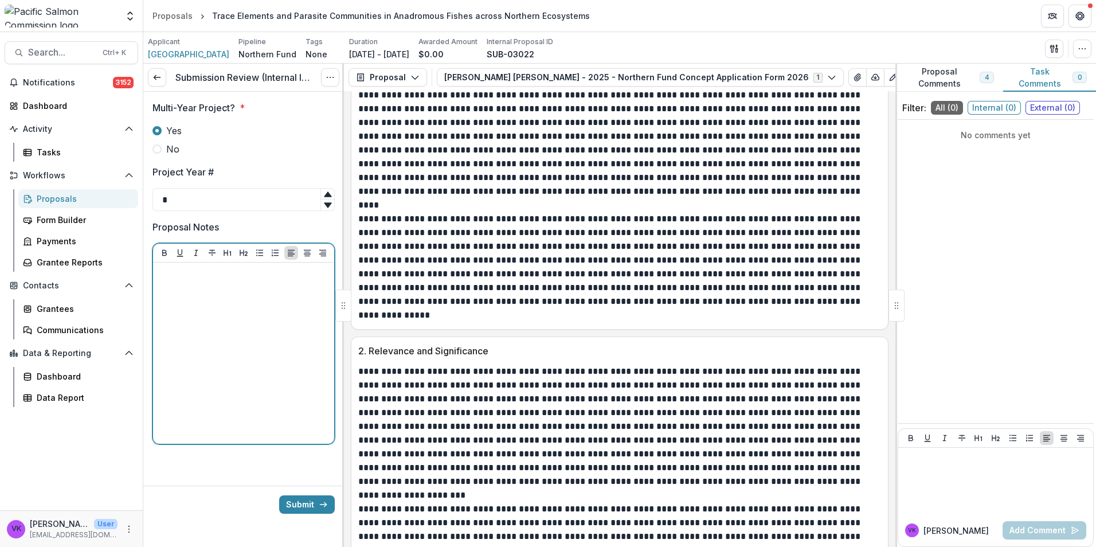
drag, startPoint x: 209, startPoint y: 278, endPoint x: 273, endPoint y: 295, distance: 66.3
click at [209, 277] on p at bounding box center [244, 273] width 172 height 13
drag, startPoint x: 280, startPoint y: 274, endPoint x: 306, endPoint y: 297, distance: 34.9
click at [280, 274] on p "**********" at bounding box center [244, 279] width 172 height 25
click at [283, 273] on p "**********" at bounding box center [244, 279] width 172 height 25
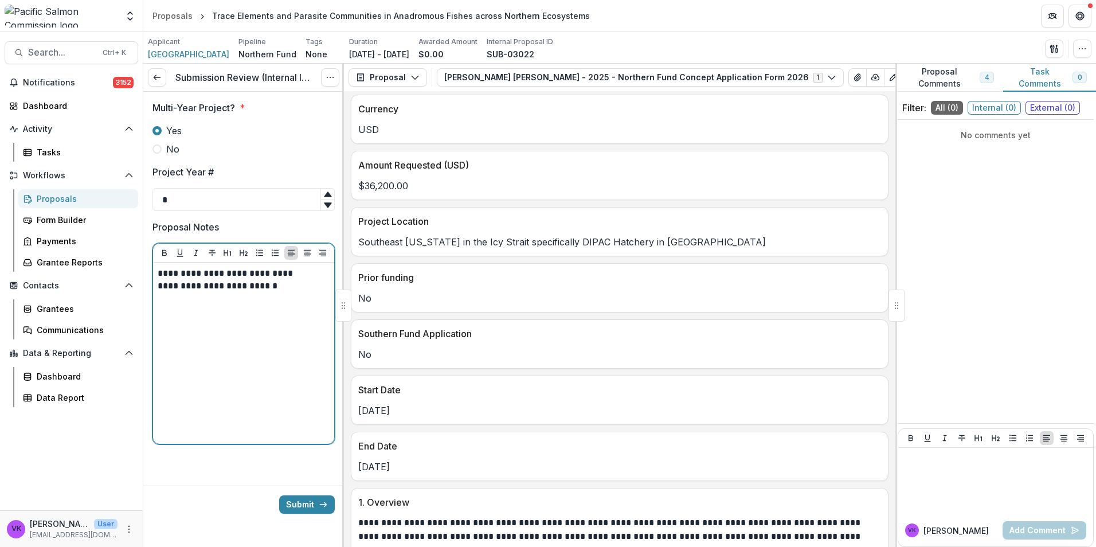
scroll to position [459, 0]
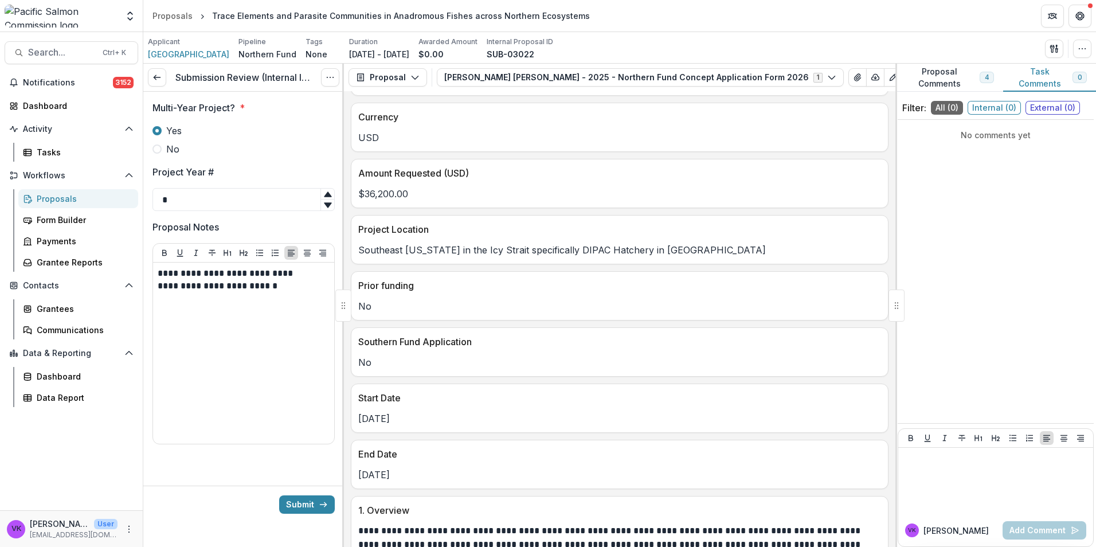
click at [301, 502] on button "Submit" at bounding box center [307, 504] width 56 height 18
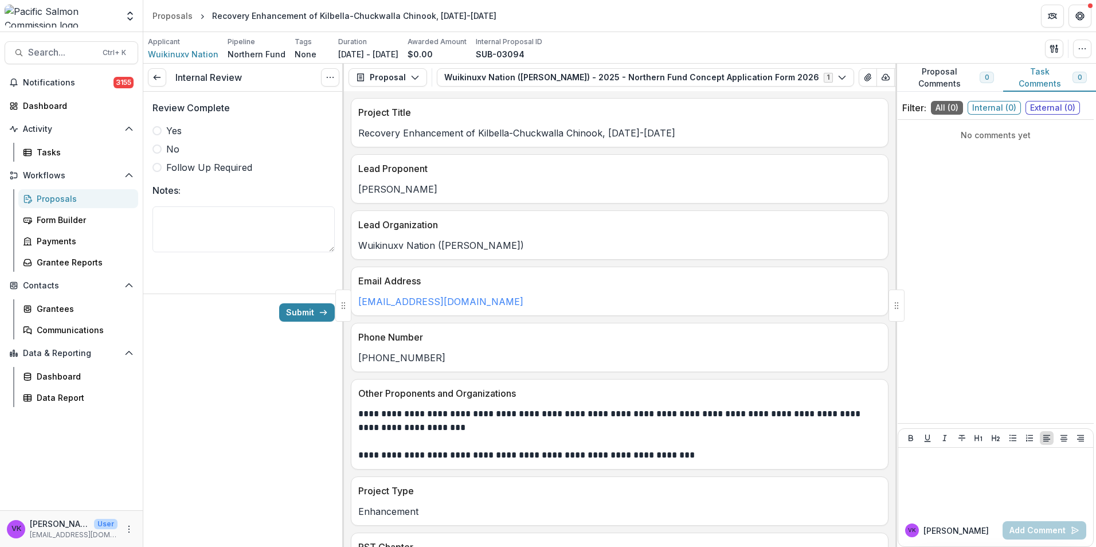
drag, startPoint x: 158, startPoint y: 132, endPoint x: 185, endPoint y: 137, distance: 27.4
click at [158, 131] on span at bounding box center [156, 130] width 9 height 9
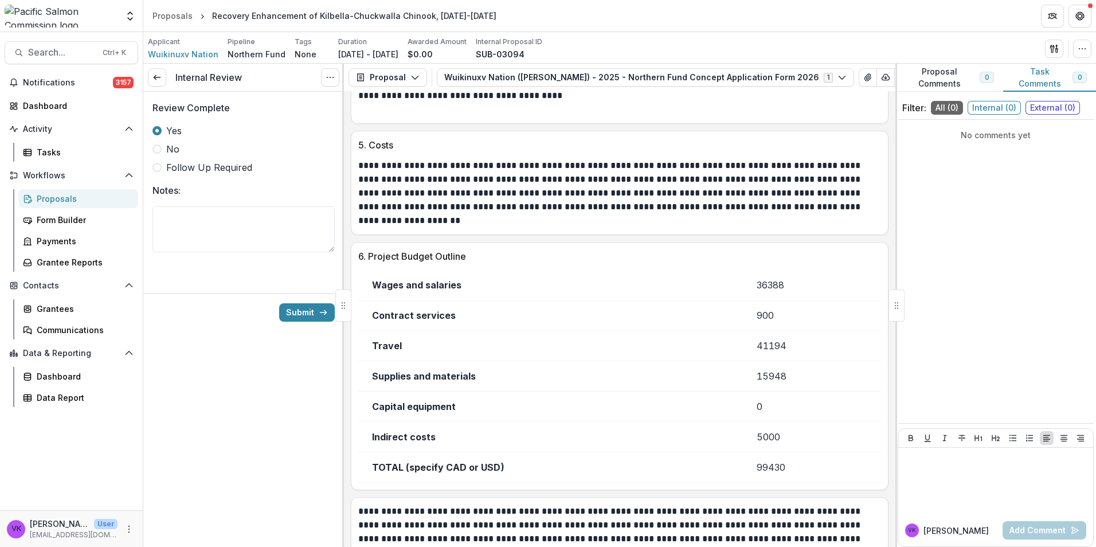
scroll to position [2055, 0]
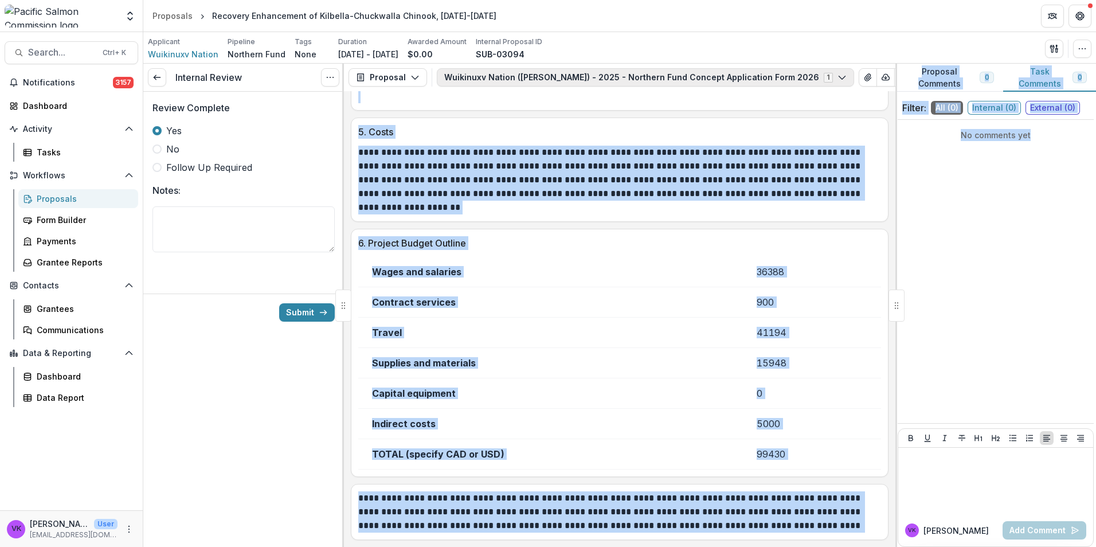
drag, startPoint x: 897, startPoint y: 492, endPoint x: 820, endPoint y: 79, distance: 420.9
click at [820, 79] on div "**********" at bounding box center [619, 305] width 953 height 483
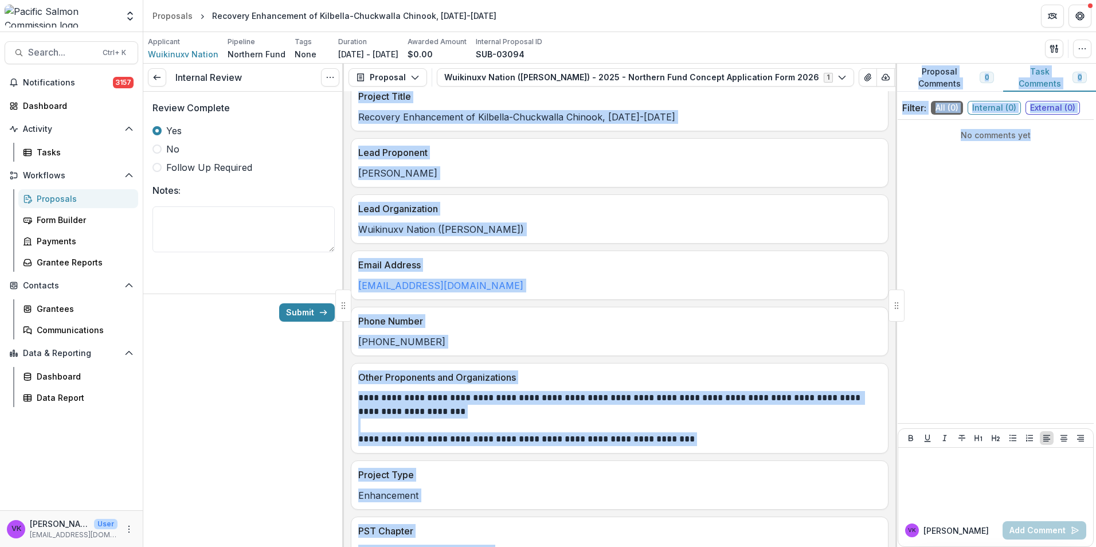
scroll to position [0, 0]
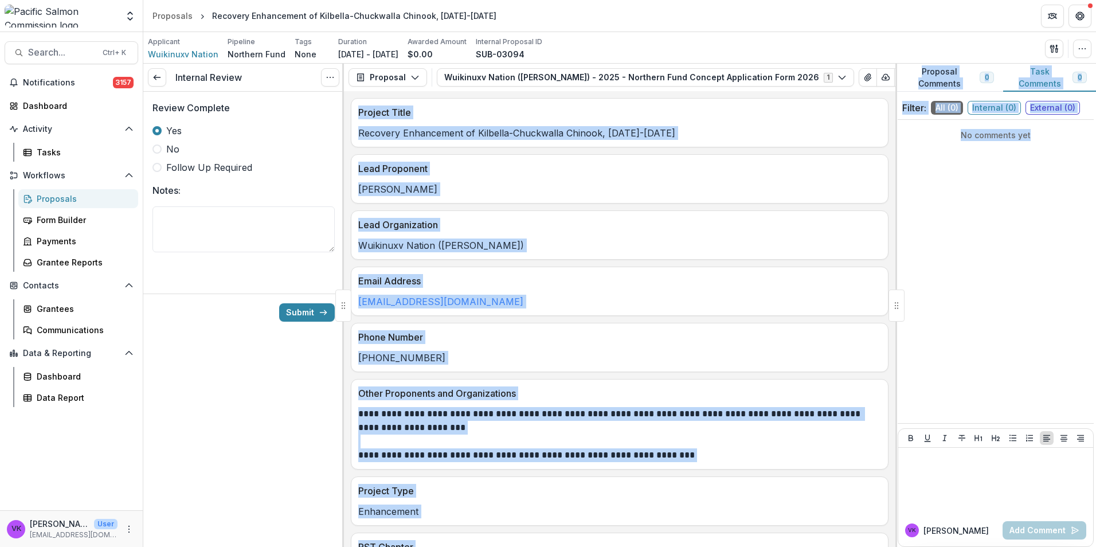
click at [683, 304] on p "[EMAIL_ADDRESS][DOMAIN_NAME]" at bounding box center [619, 302] width 523 height 14
click at [722, 344] on p "Phone Number" at bounding box center [617, 337] width 518 height 14
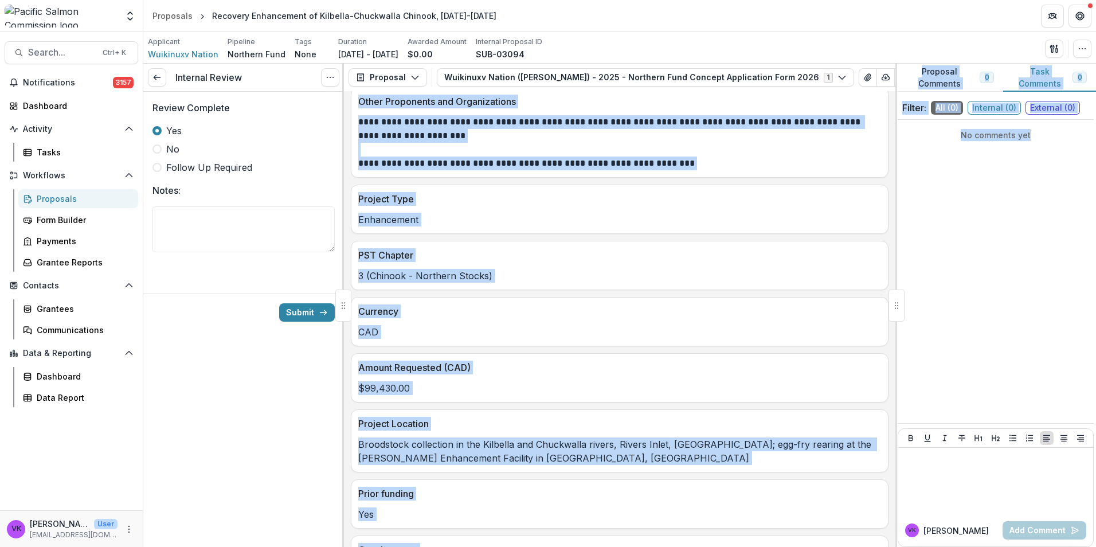
scroll to position [401, 0]
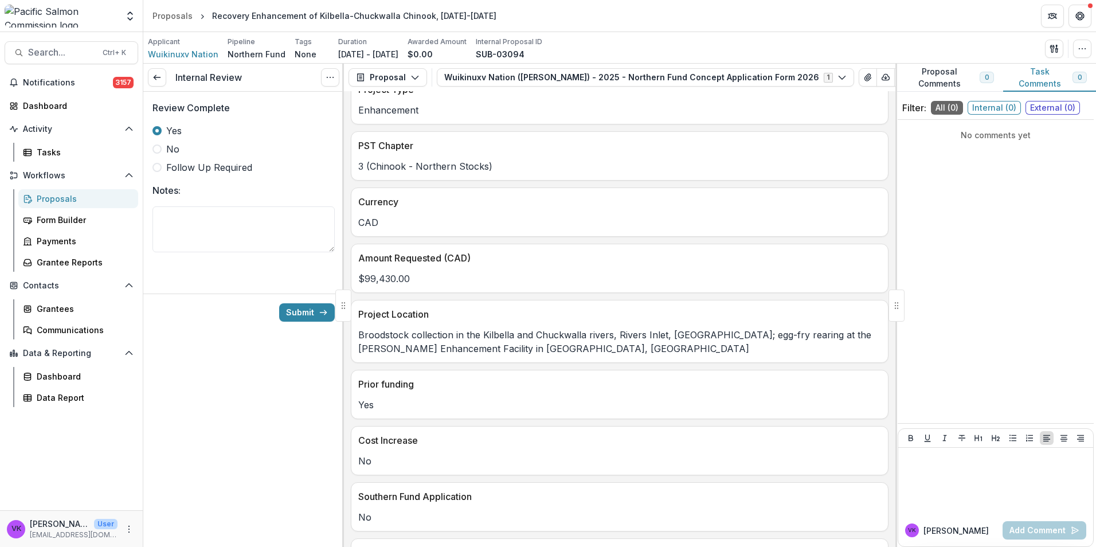
drag, startPoint x: 238, startPoint y: 331, endPoint x: 244, endPoint y: 330, distance: 6.3
click at [238, 328] on div "Submit" at bounding box center [243, 311] width 201 height 37
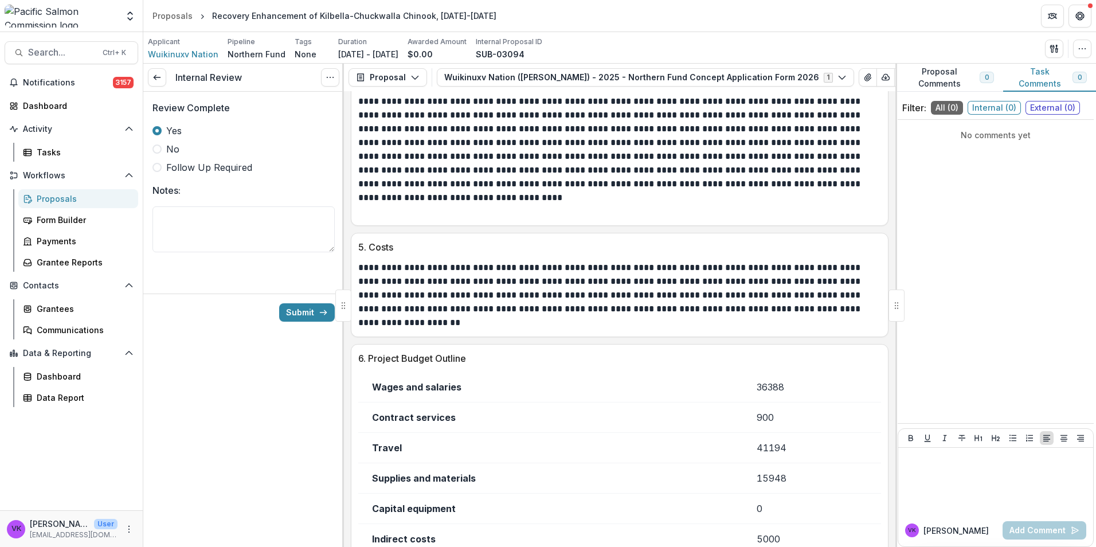
scroll to position [2055, 0]
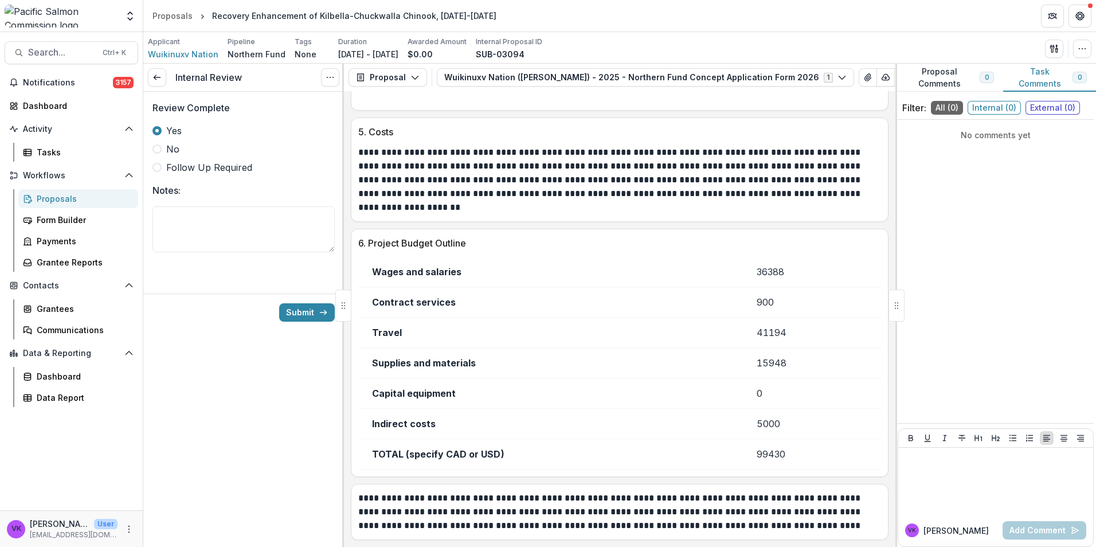
drag, startPoint x: 302, startPoint y: 401, endPoint x: 319, endPoint y: 402, distance: 17.2
click at [303, 401] on div "Internal Review View task Cancel Task Review Complete Yes No Follow Up Required…" at bounding box center [243, 305] width 201 height 483
drag, startPoint x: 316, startPoint y: 310, endPoint x: 551, endPoint y: 348, distance: 238.0
click at [316, 310] on button "Submit" at bounding box center [307, 312] width 56 height 18
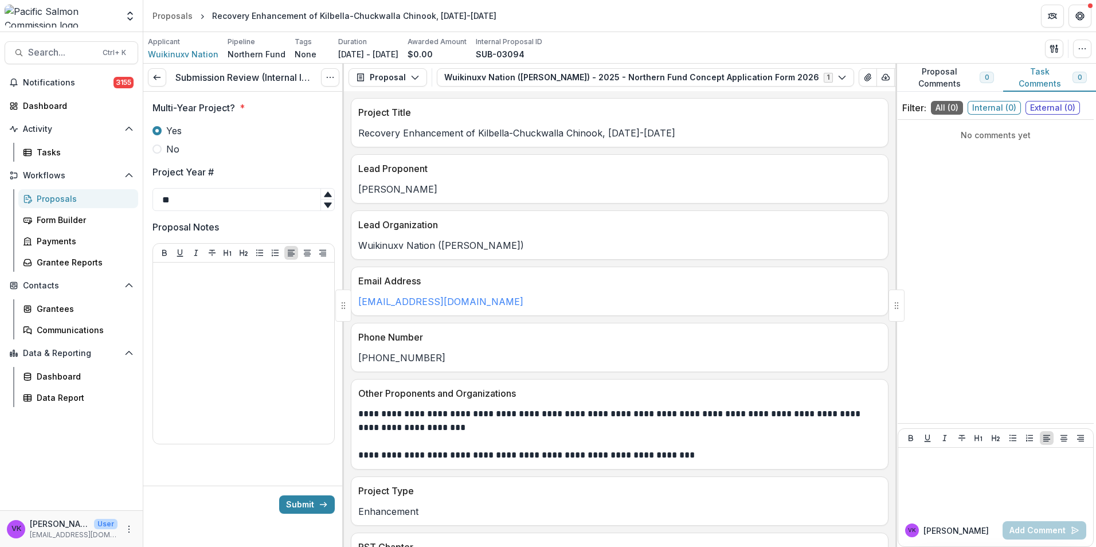
drag, startPoint x: 314, startPoint y: 501, endPoint x: 449, endPoint y: 494, distance: 134.9
click at [315, 501] on button "Submit" at bounding box center [307, 504] width 56 height 18
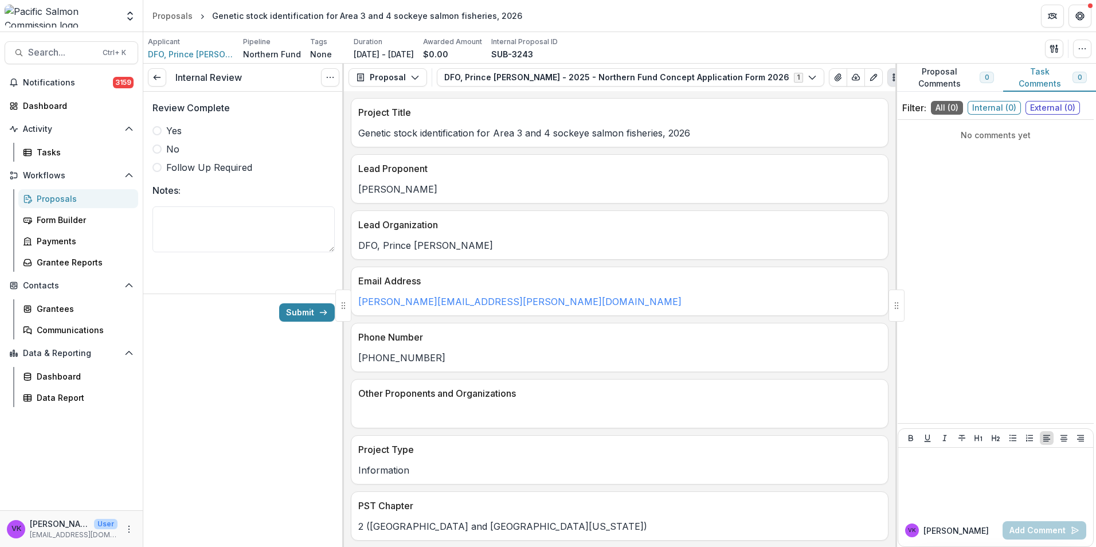
click at [154, 131] on span at bounding box center [156, 130] width 9 height 9
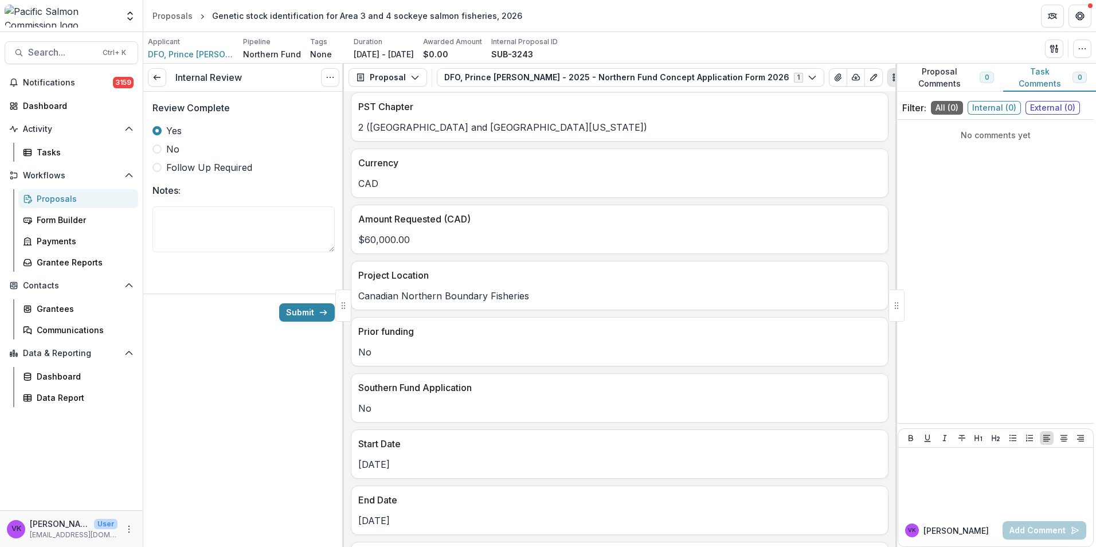
scroll to position [516, 0]
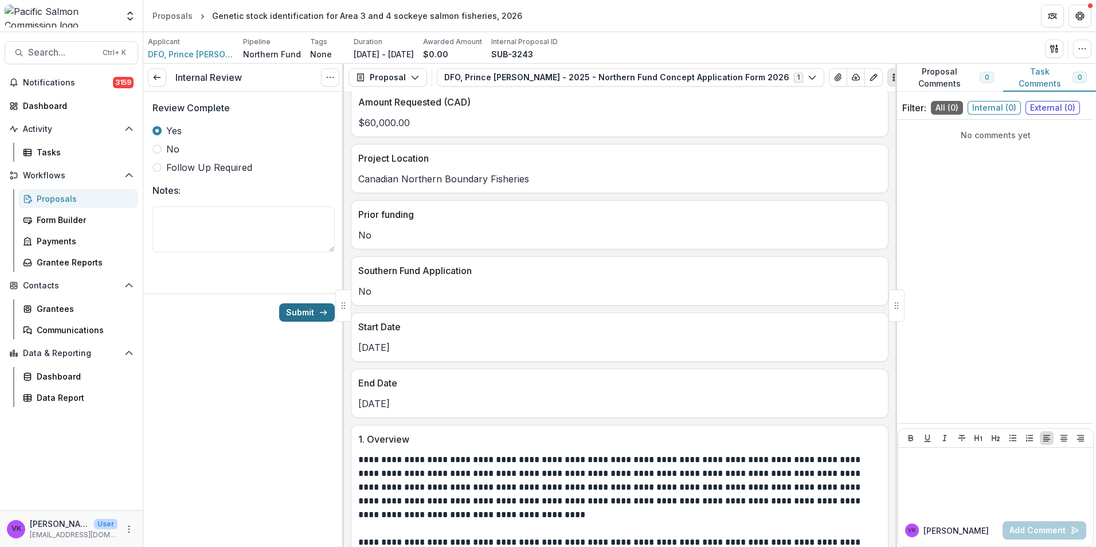
click at [302, 312] on button "Submit" at bounding box center [307, 312] width 56 height 18
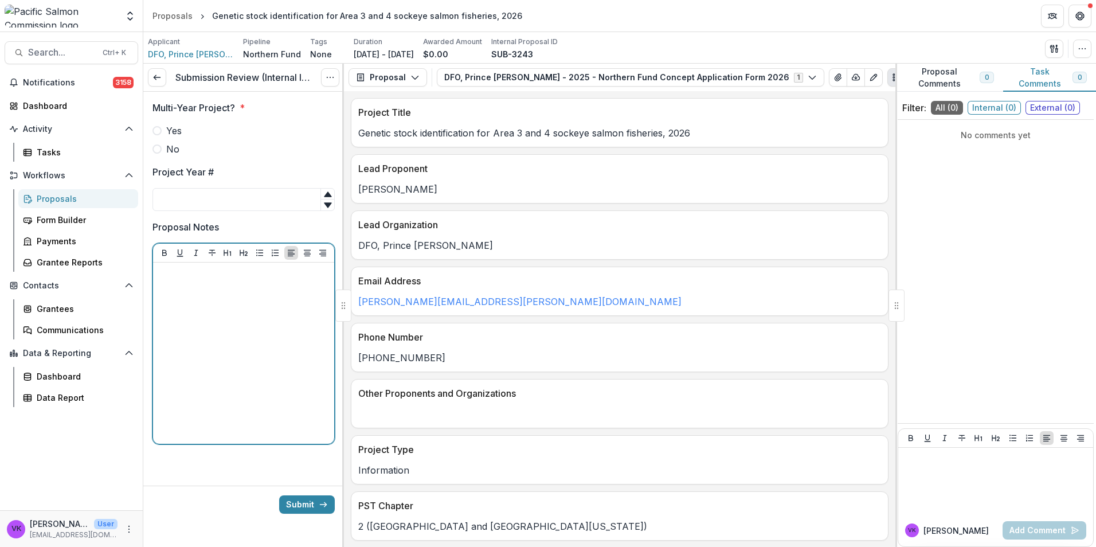
click at [221, 315] on div at bounding box center [244, 353] width 172 height 172
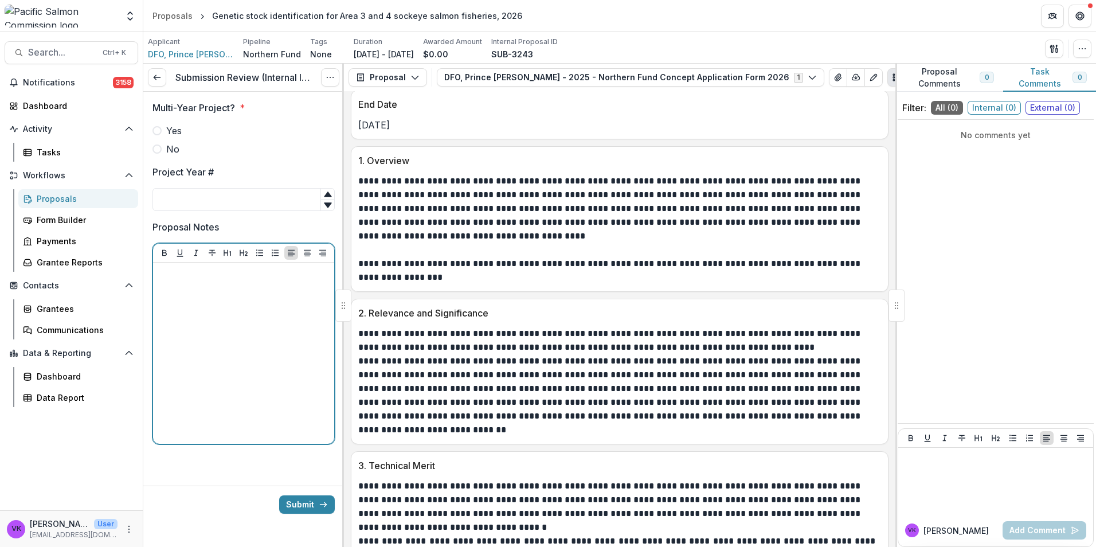
scroll to position [745, 0]
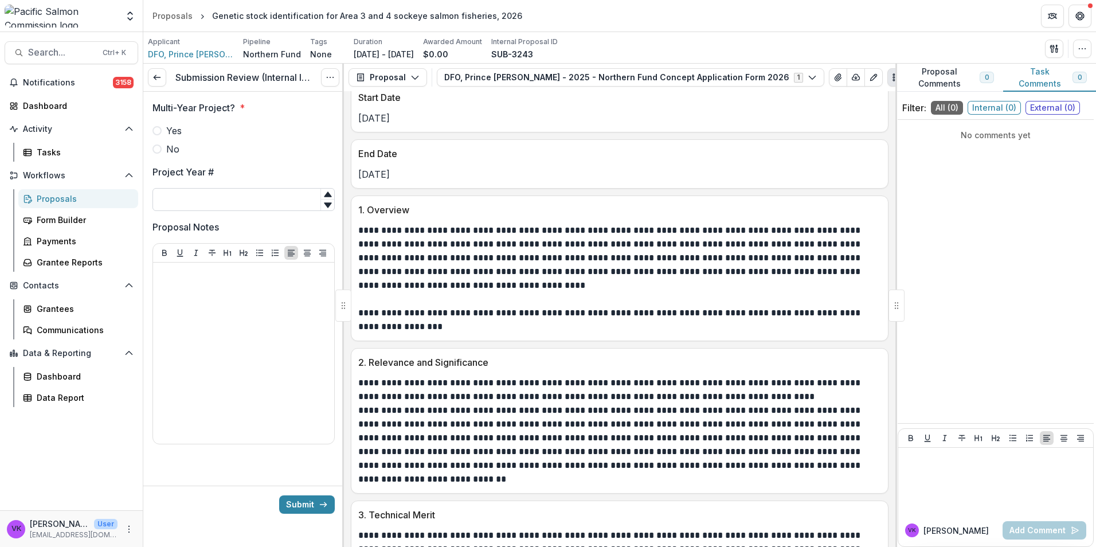
click at [210, 198] on input "Project Year #" at bounding box center [243, 199] width 182 height 23
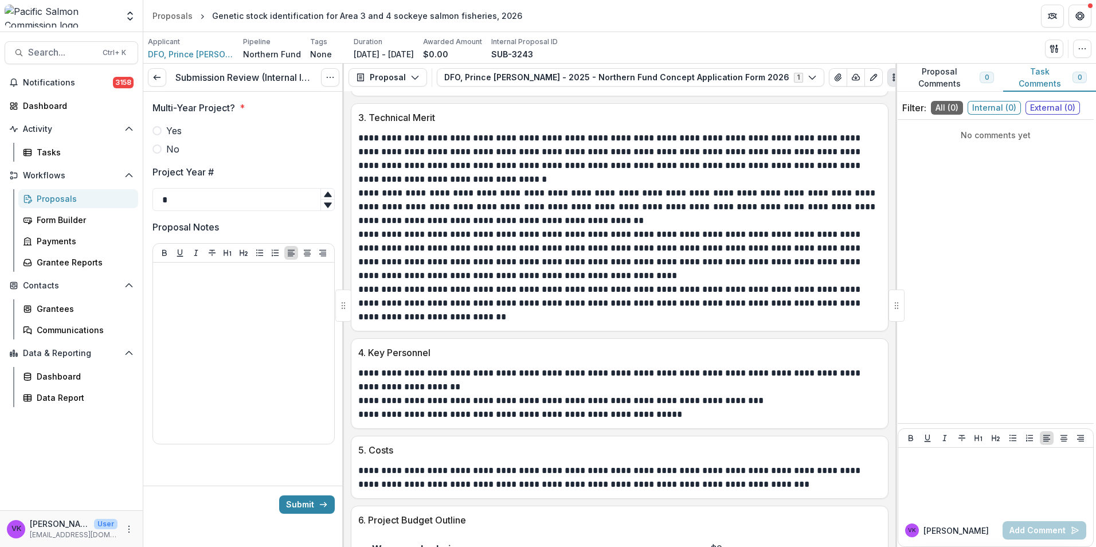
scroll to position [1204, 0]
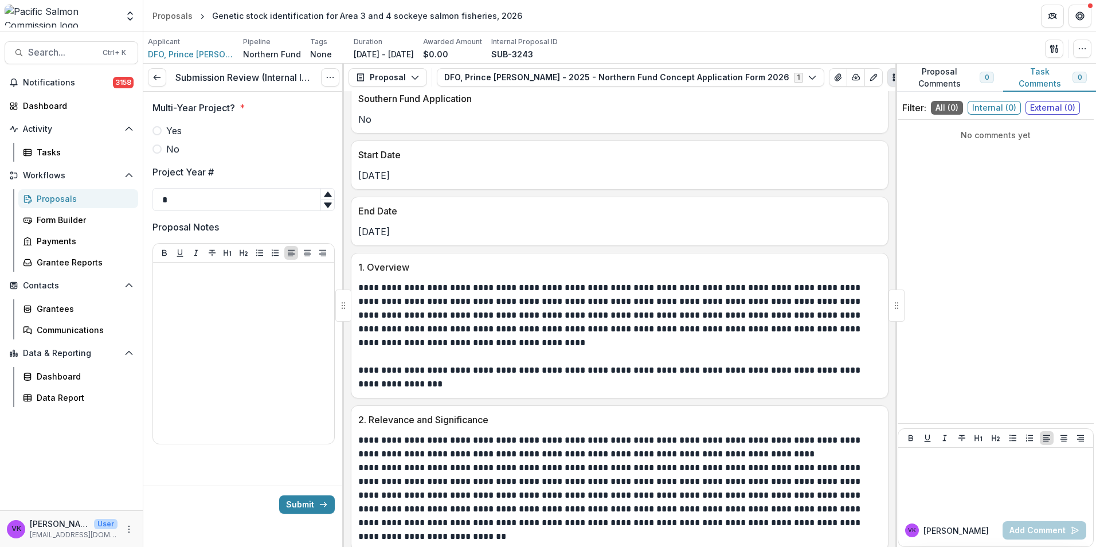
type input "*"
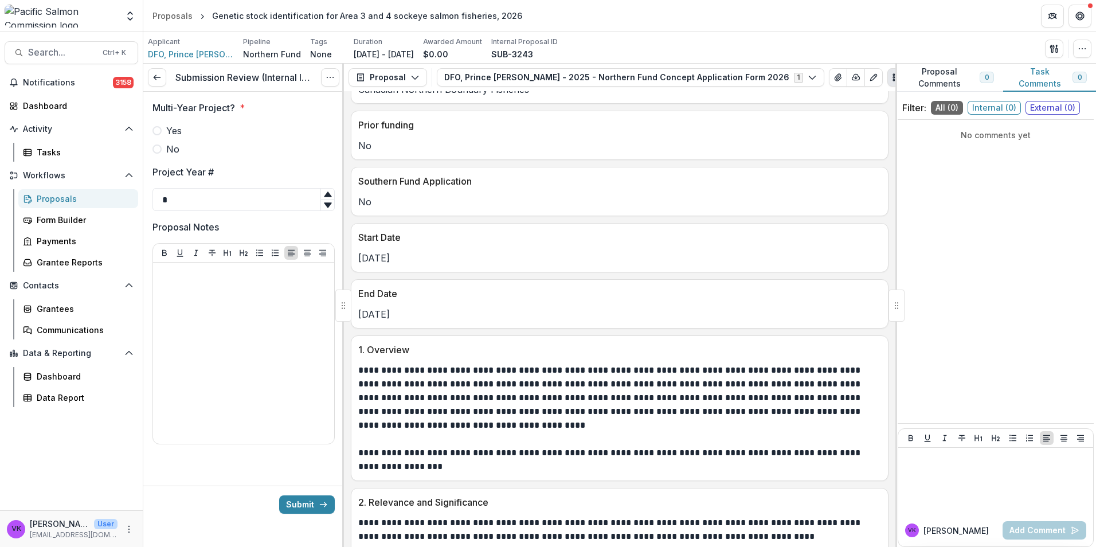
scroll to position [675, 0]
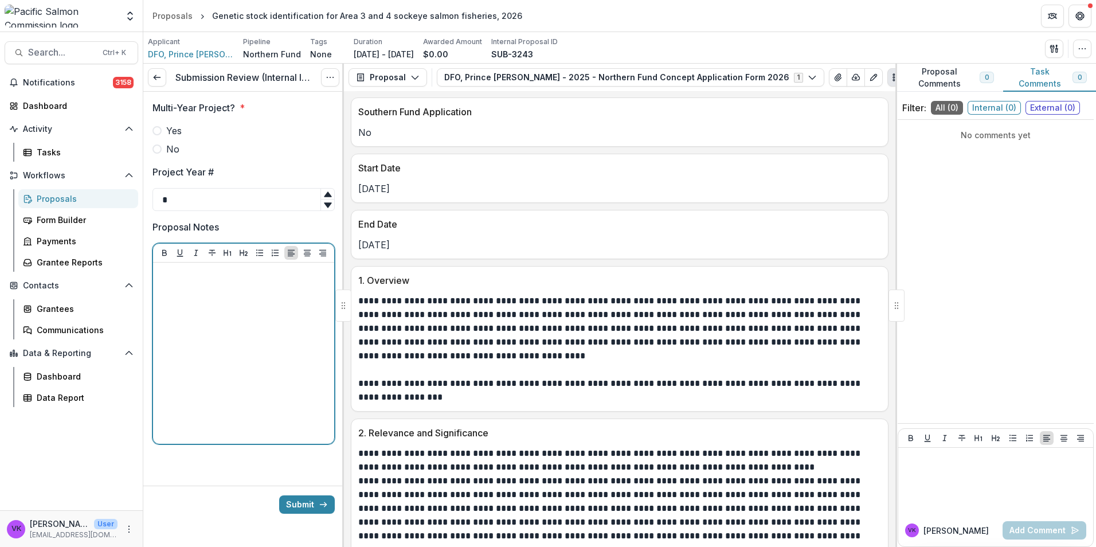
click at [253, 307] on div at bounding box center [244, 353] width 172 height 172
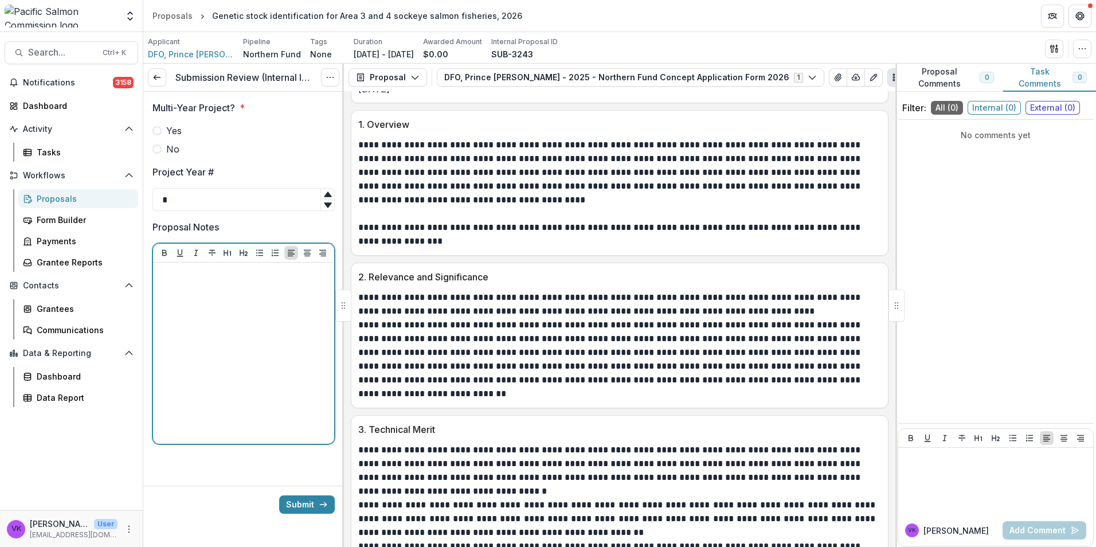
scroll to position [917, 0]
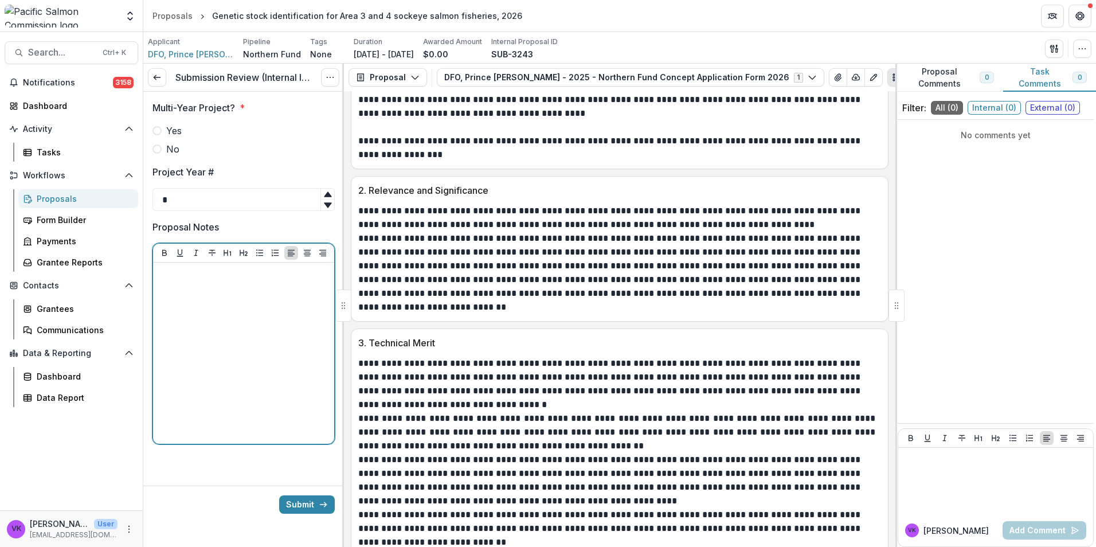
click at [239, 301] on div at bounding box center [244, 353] width 172 height 172
click at [259, 303] on div at bounding box center [244, 353] width 172 height 172
click at [160, 145] on label "No" at bounding box center [243, 149] width 182 height 14
drag, startPoint x: 195, startPoint y: 284, endPoint x: 314, endPoint y: 283, distance: 118.7
click at [195, 284] on div at bounding box center [244, 353] width 172 height 172
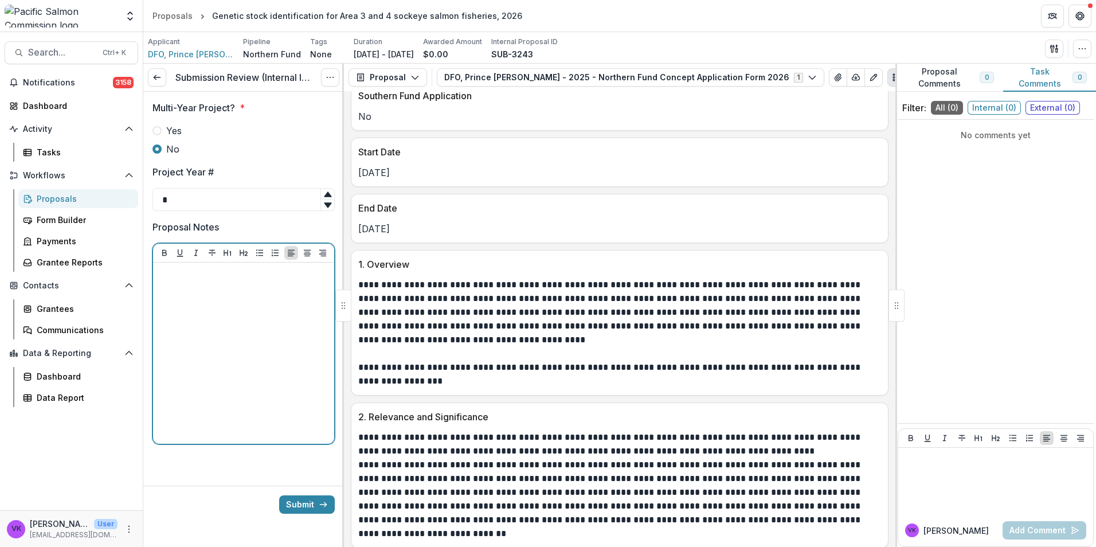
scroll to position [688, 0]
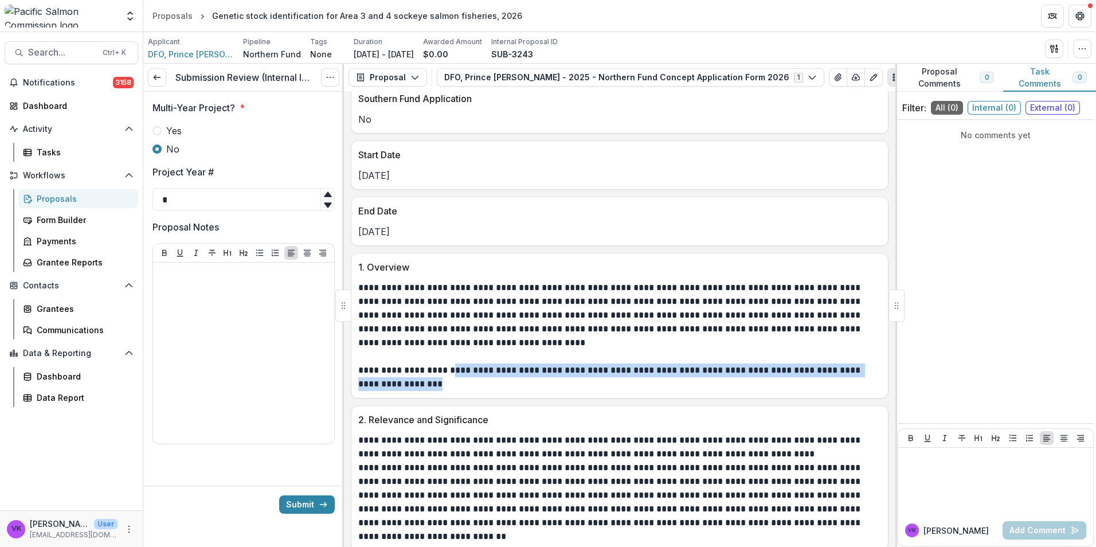
drag, startPoint x: 448, startPoint y: 372, endPoint x: 483, endPoint y: 393, distance: 40.1
click at [483, 393] on div "**********" at bounding box center [620, 326] width 538 height 146
drag, startPoint x: 483, startPoint y: 393, endPoint x: 474, endPoint y: 370, distance: 24.5
copy p "**********"
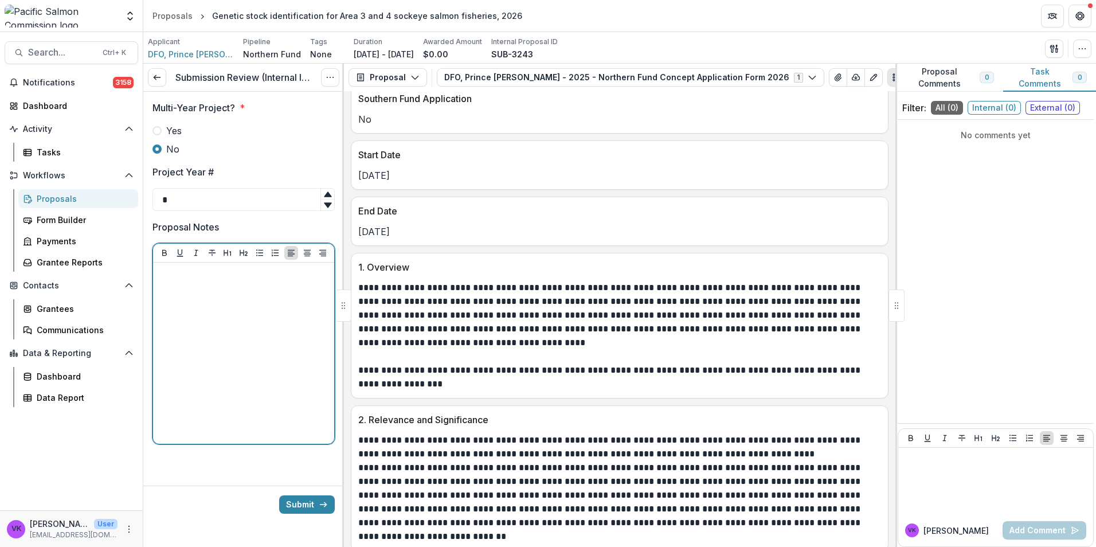
click at [257, 284] on div at bounding box center [244, 353] width 172 height 172
paste div
drag, startPoint x: 168, startPoint y: 271, endPoint x: 180, endPoint y: 309, distance: 39.7
click at [168, 272] on p "**********" at bounding box center [244, 286] width 172 height 38
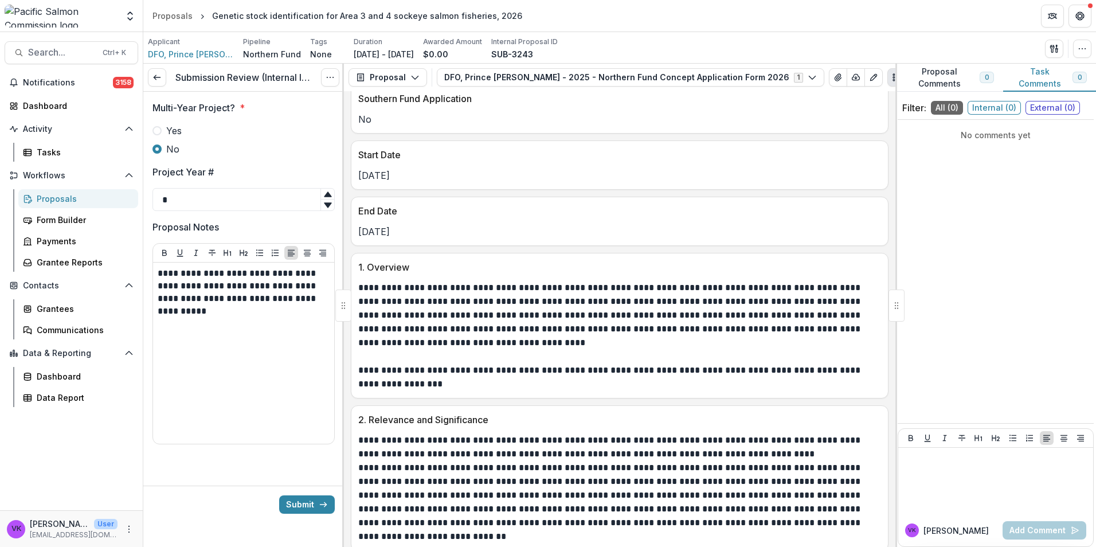
click at [210, 471] on div at bounding box center [243, 476] width 201 height 18
click at [267, 289] on p "**********" at bounding box center [244, 292] width 172 height 50
click at [319, 509] on icon "submit" at bounding box center [323, 504] width 9 height 9
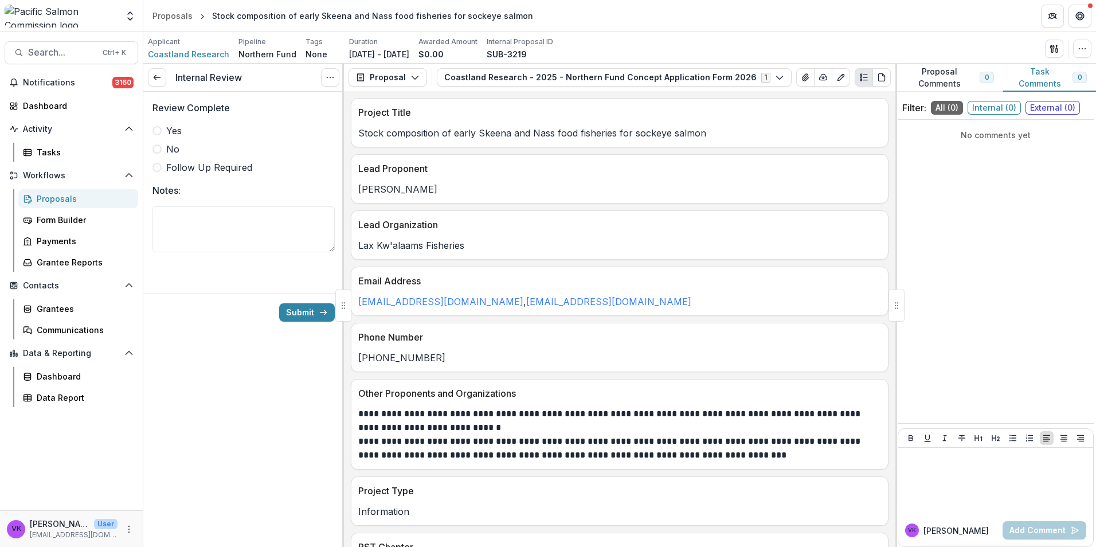
click at [160, 132] on span at bounding box center [156, 130] width 9 height 9
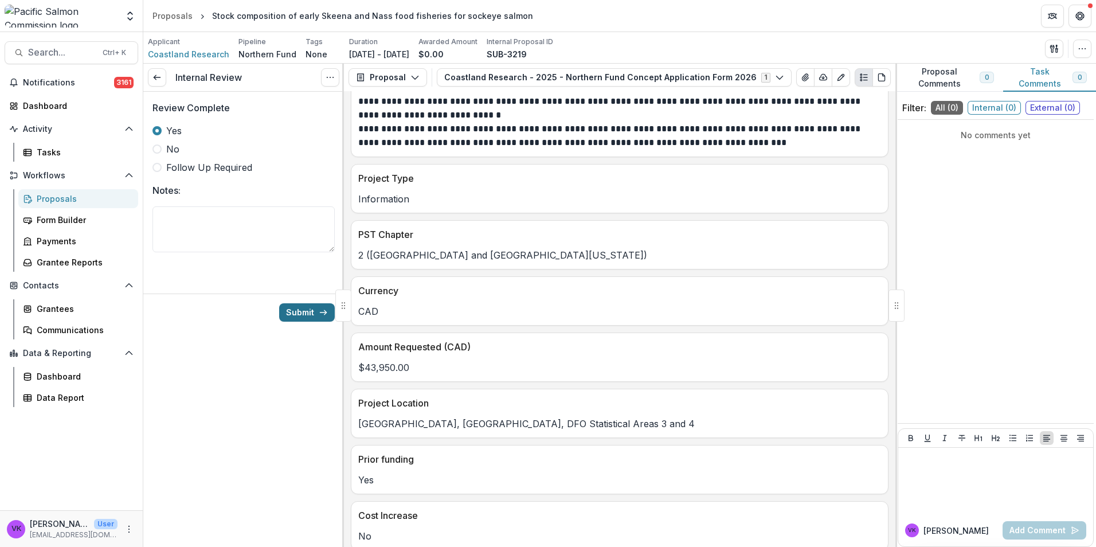
click at [314, 314] on button "Submit" at bounding box center [307, 312] width 56 height 18
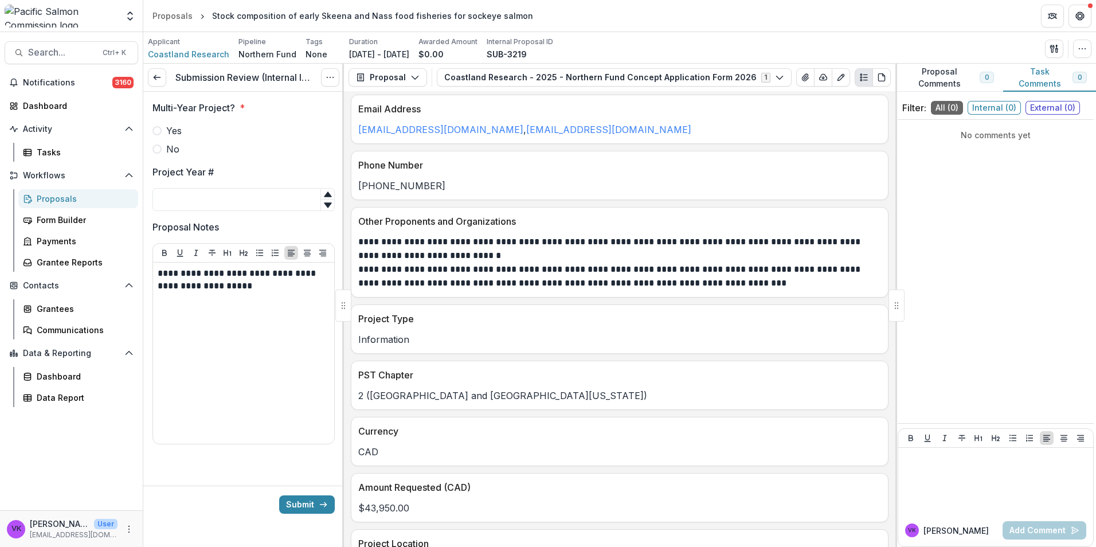
scroll to position [344, 0]
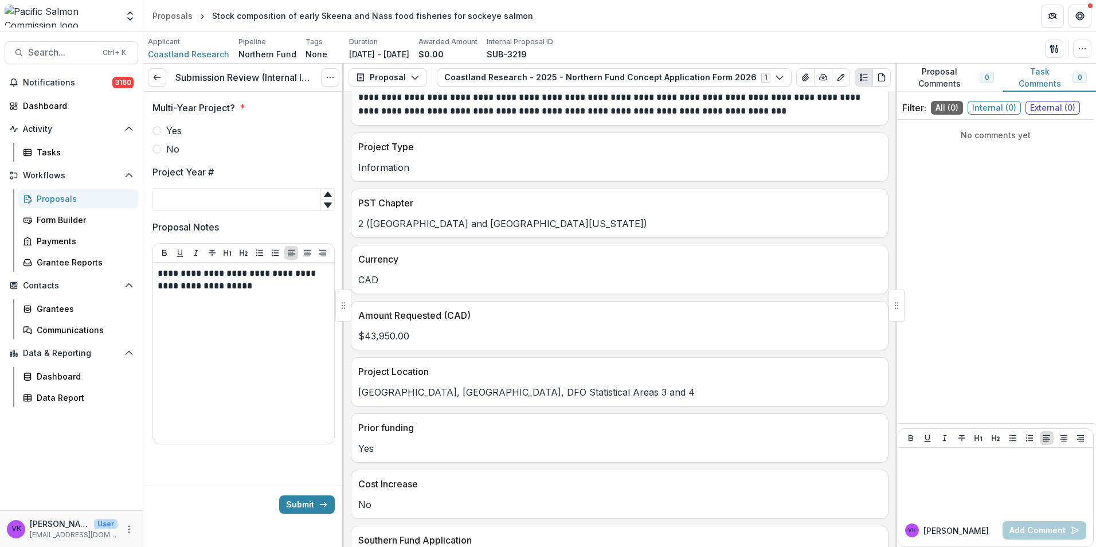
drag, startPoint x: 158, startPoint y: 132, endPoint x: 175, endPoint y: 138, distance: 18.7
click at [160, 132] on span at bounding box center [156, 130] width 9 height 9
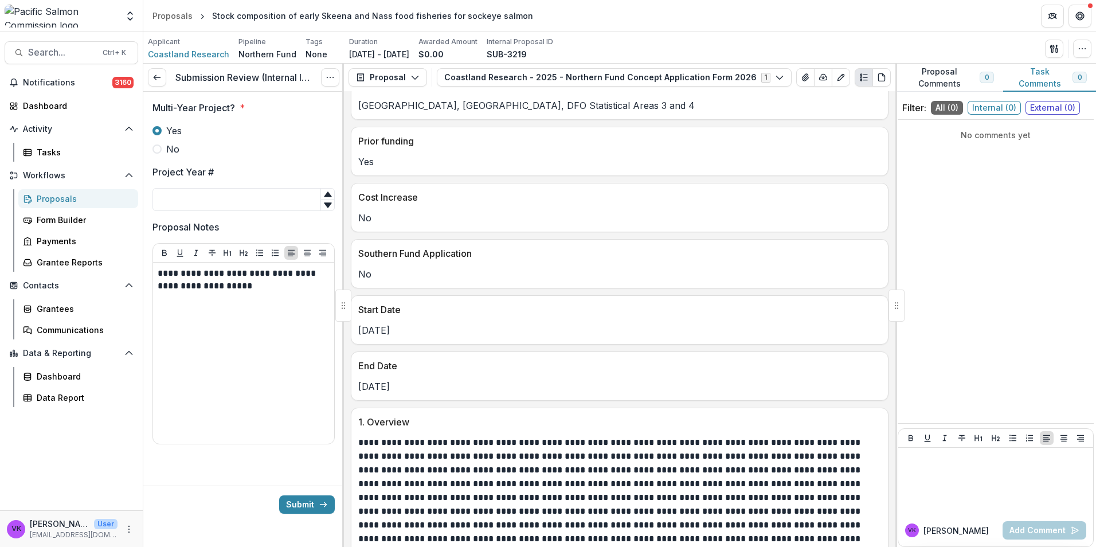
scroll to position [745, 0]
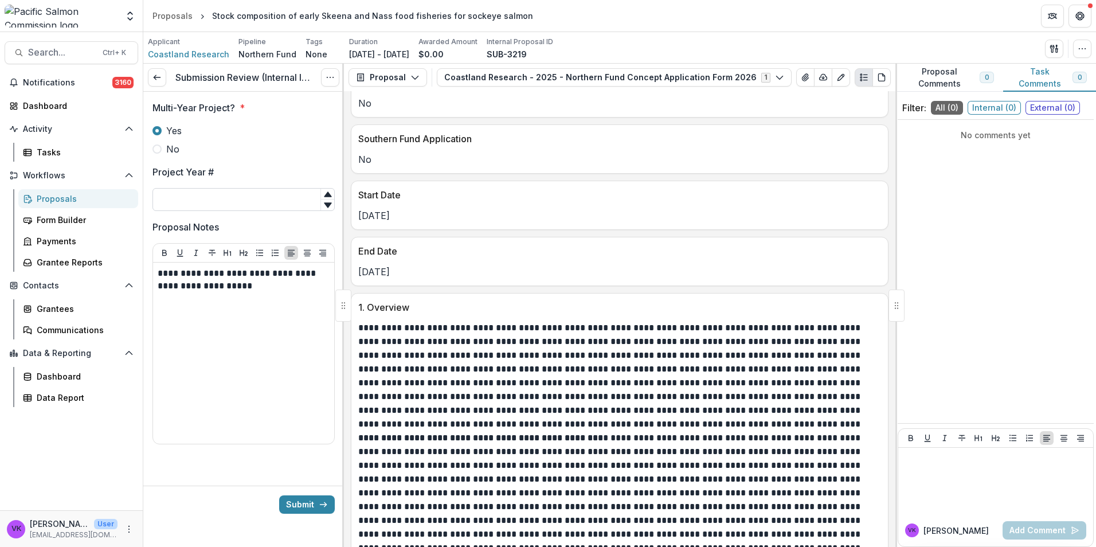
click at [194, 199] on input "Project Year #" at bounding box center [243, 199] width 182 height 23
type input "*"
click at [260, 135] on label "Yes" at bounding box center [243, 131] width 182 height 14
click at [314, 508] on button "Submit" at bounding box center [307, 504] width 56 height 18
